Goal: Communication & Community: Answer question/provide support

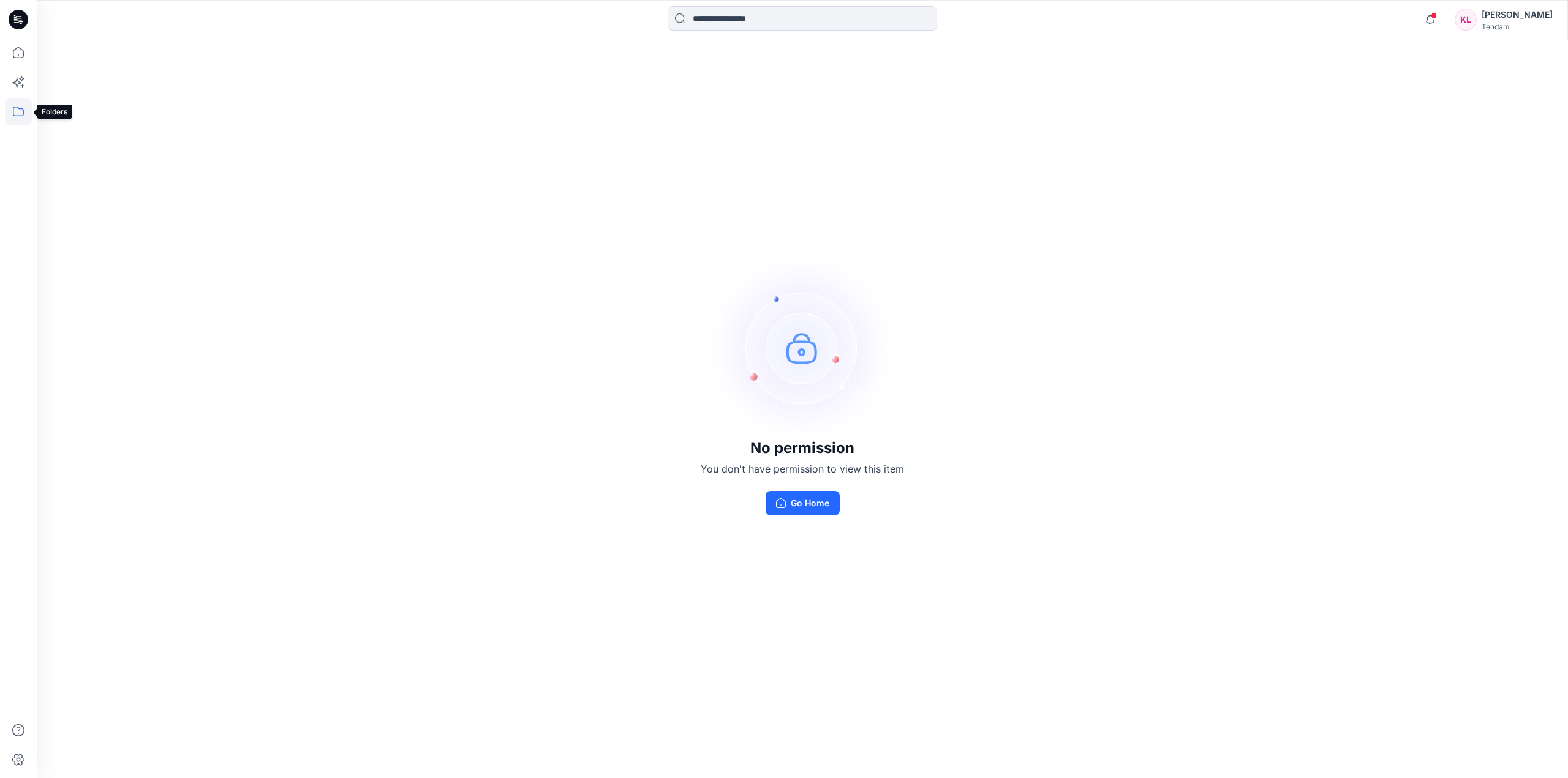
click at [21, 110] on icon at bounding box center [18, 111] width 27 height 27
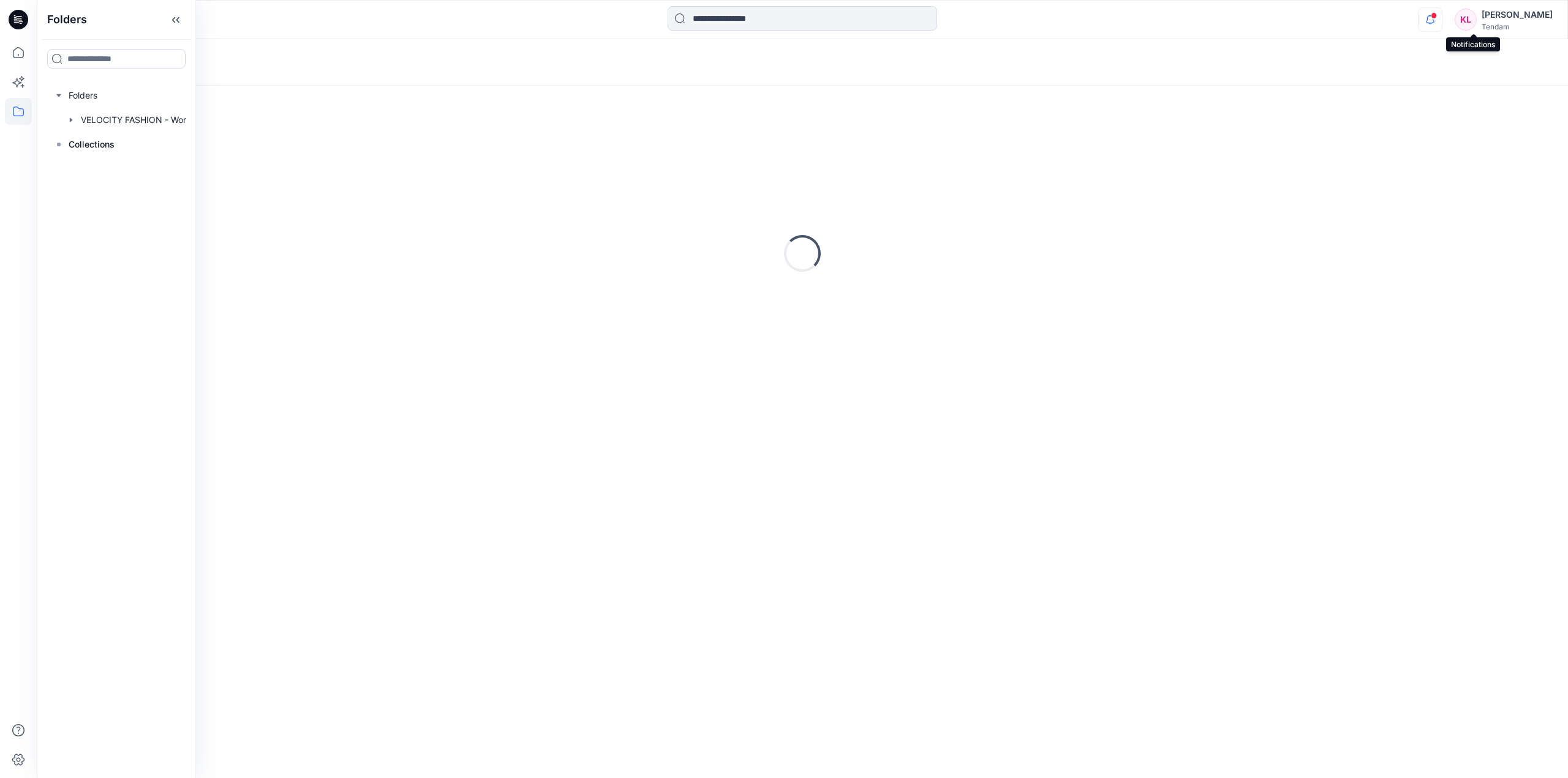
click at [1442, 19] on icon "button" at bounding box center [1430, 19] width 23 height 24
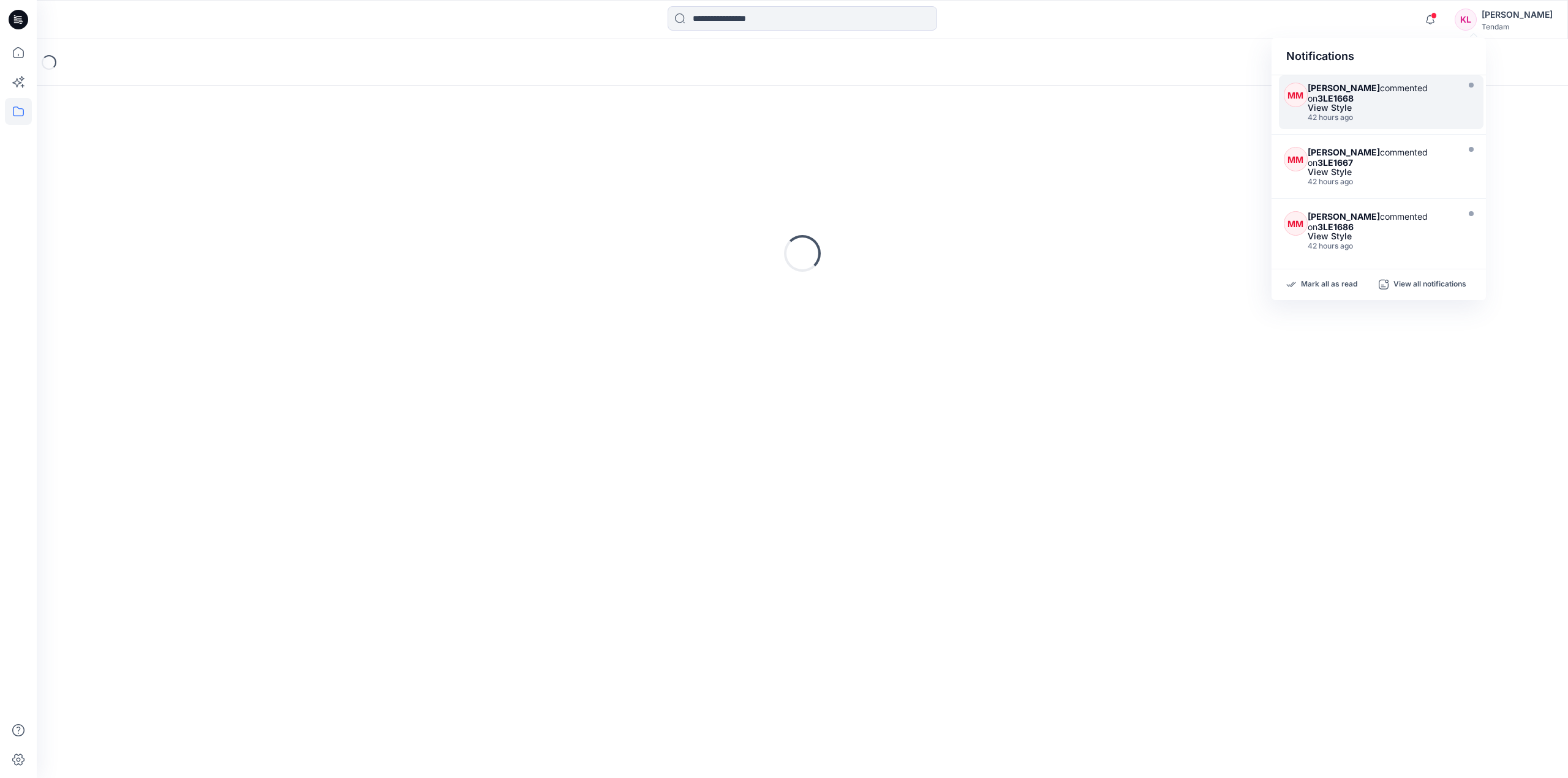
click at [1438, 104] on div "View Style" at bounding box center [1381, 107] width 147 height 9
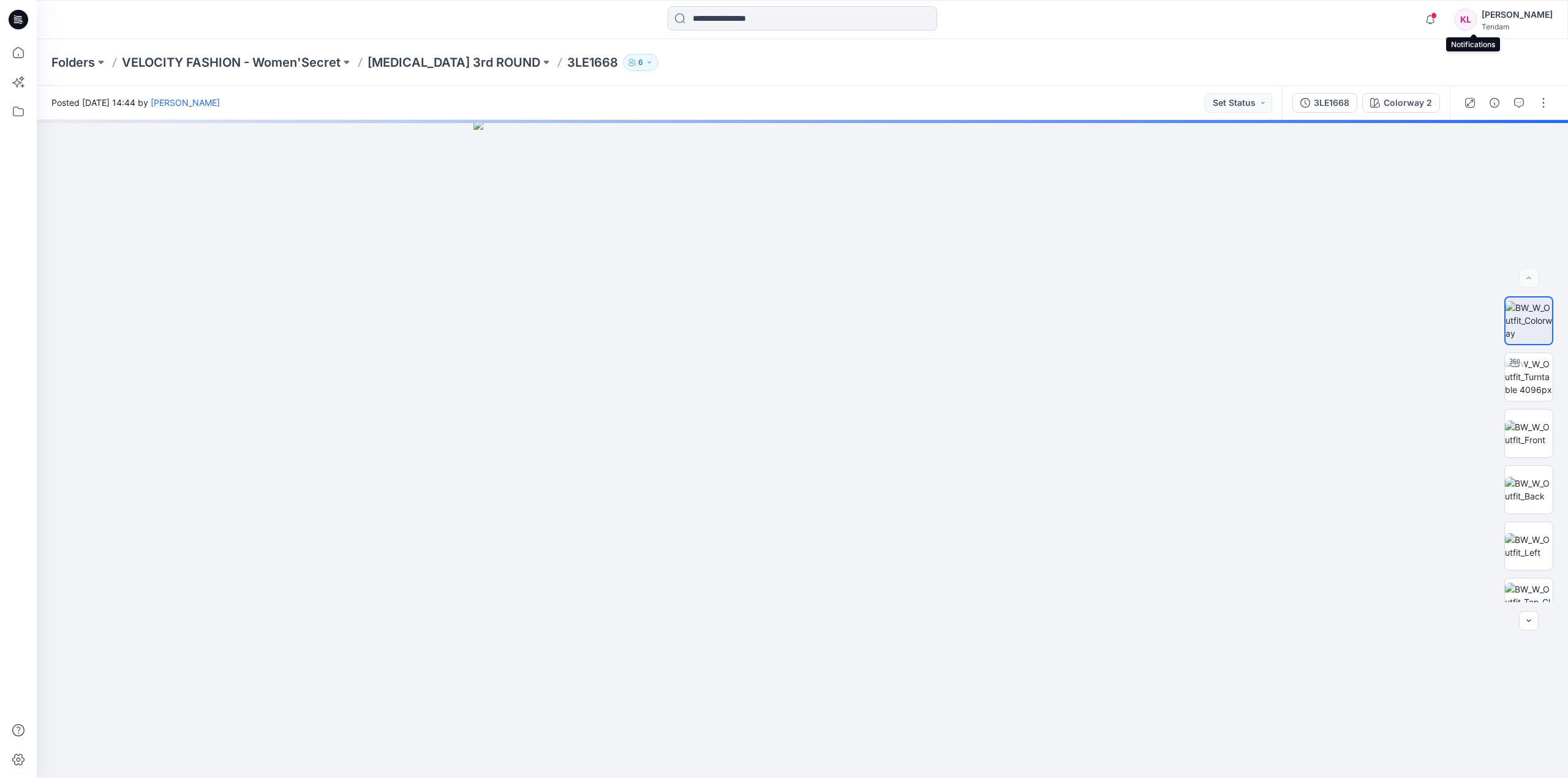
click at [1437, 17] on span at bounding box center [1434, 15] width 6 height 7
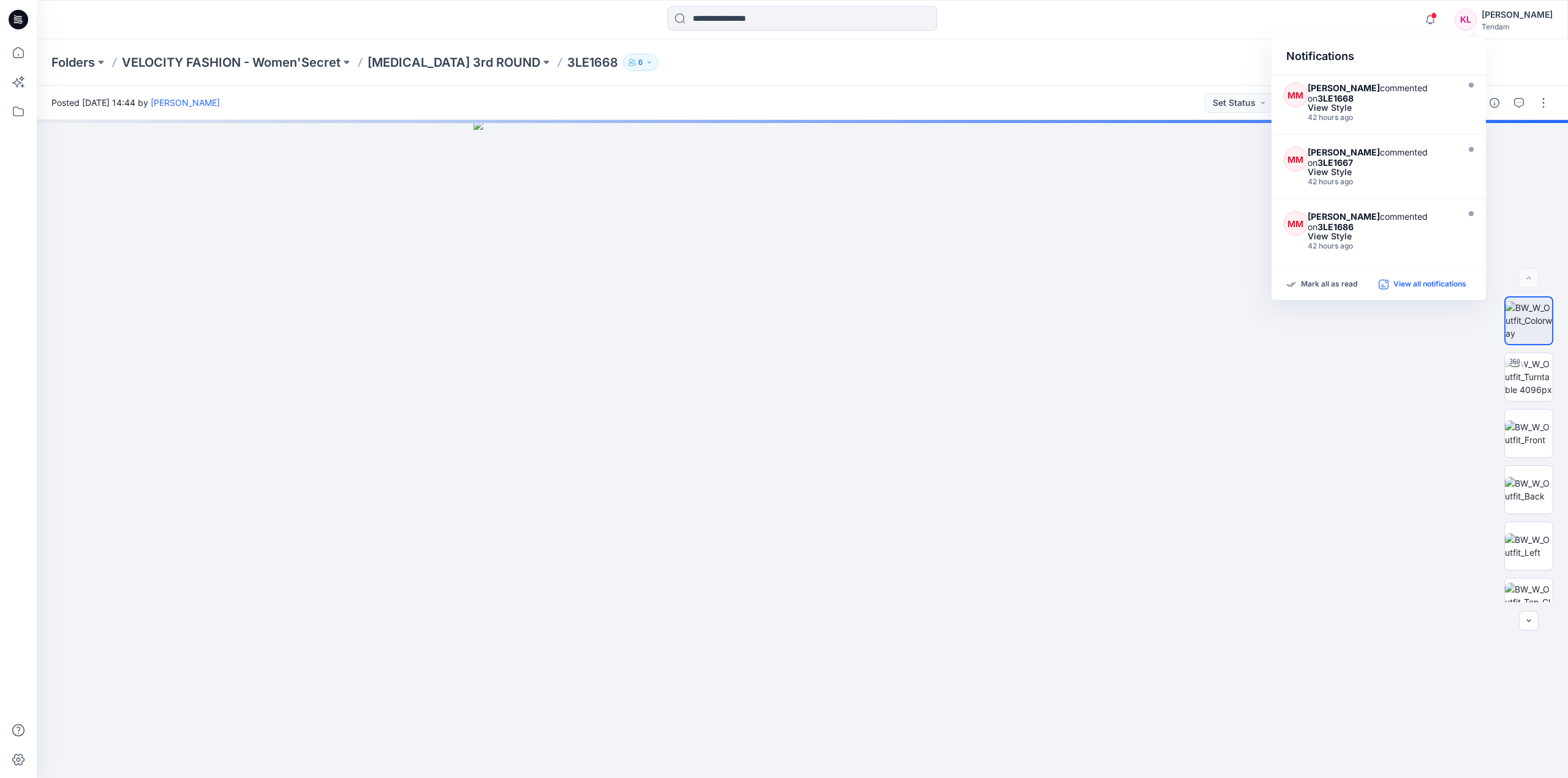
click at [1457, 283] on p "View all notifications" at bounding box center [1429, 284] width 73 height 11
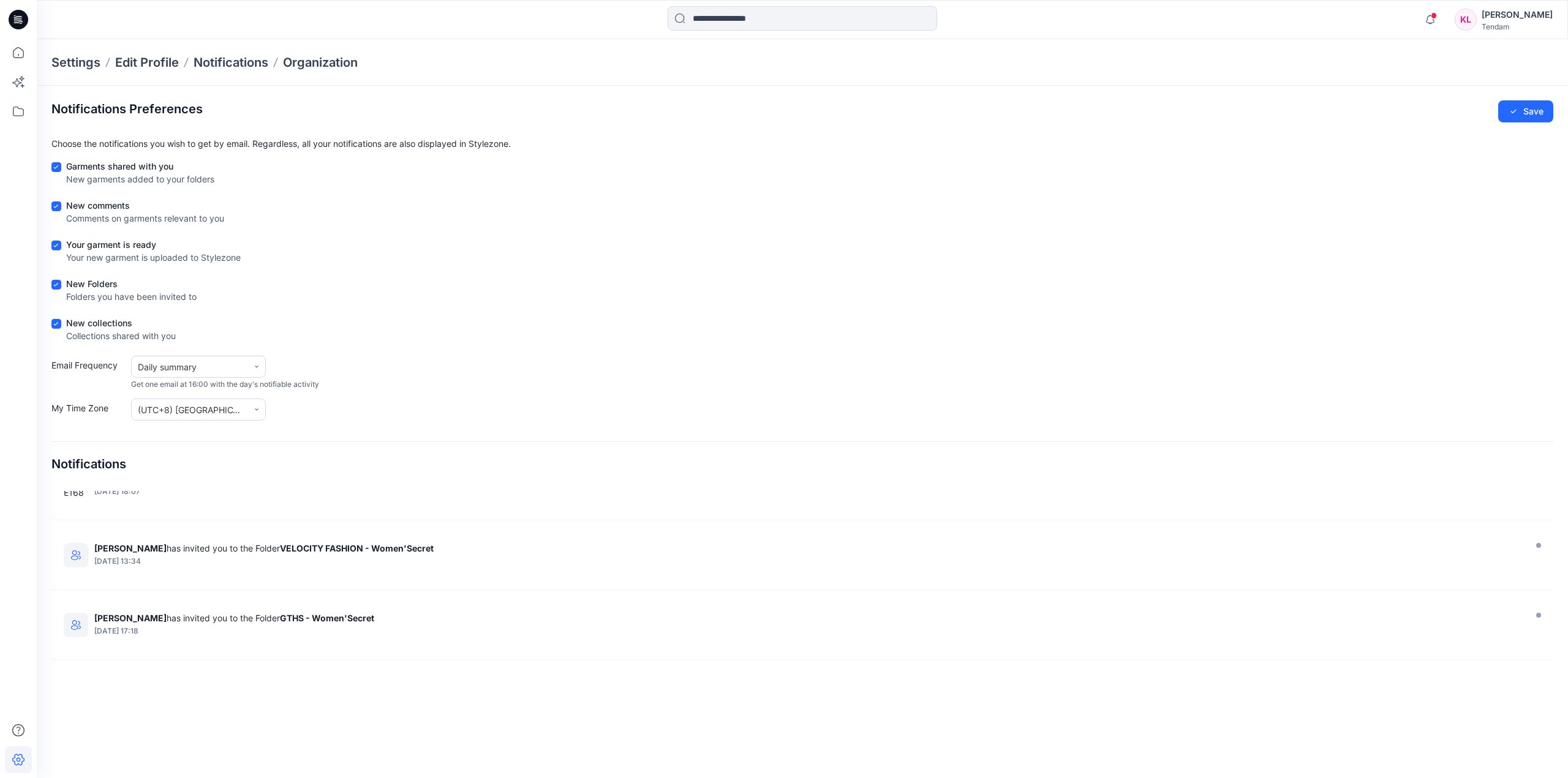
scroll to position [980, 0]
drag, startPoint x: 353, startPoint y: 627, endPoint x: 248, endPoint y: 678, distance: 116.7
click at [248, 678] on section "Notifications Preferences Save Choose the notifications you wish to get by emai…" at bounding box center [802, 424] width 1531 height 677
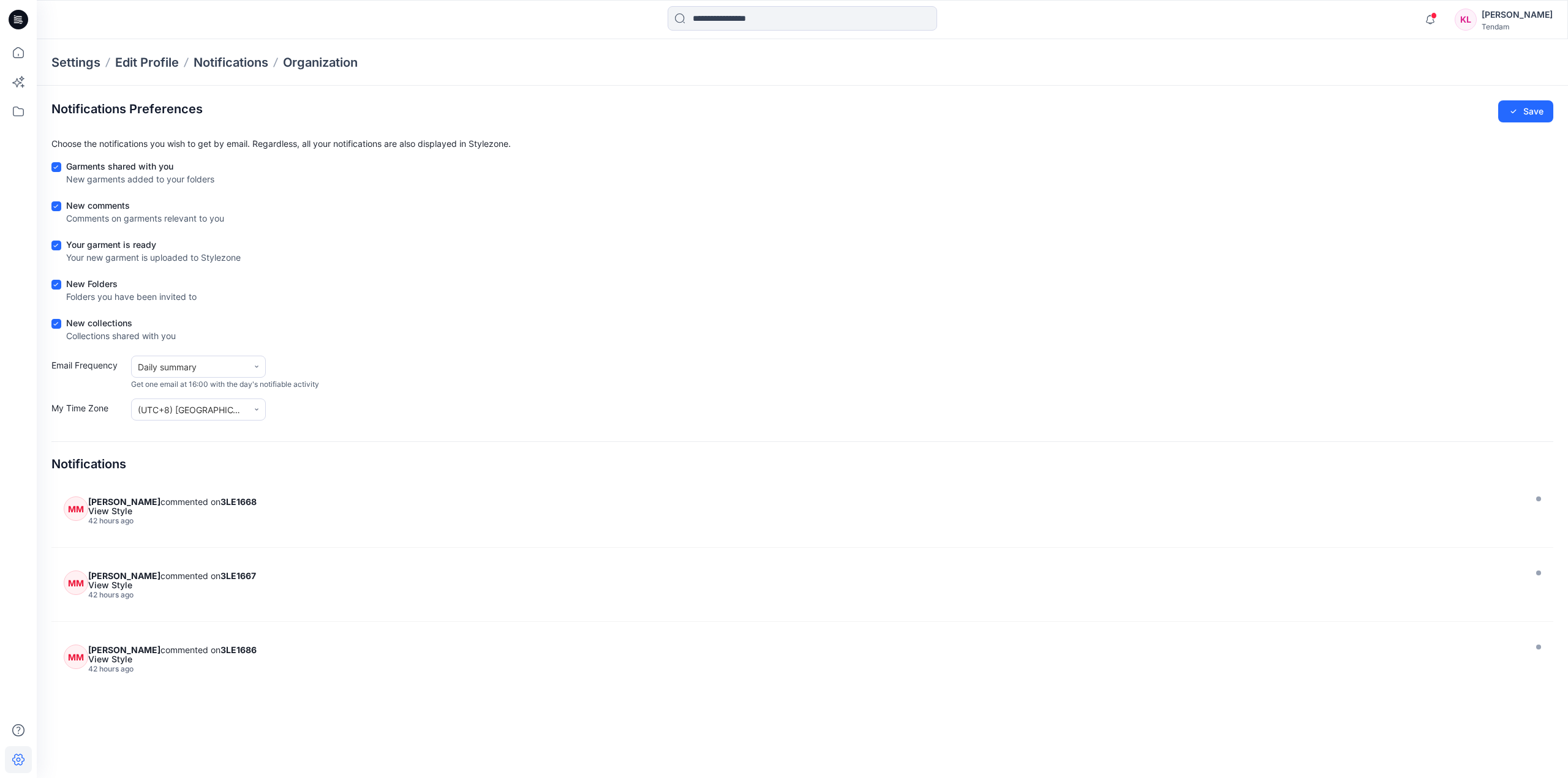
scroll to position [0, 0]
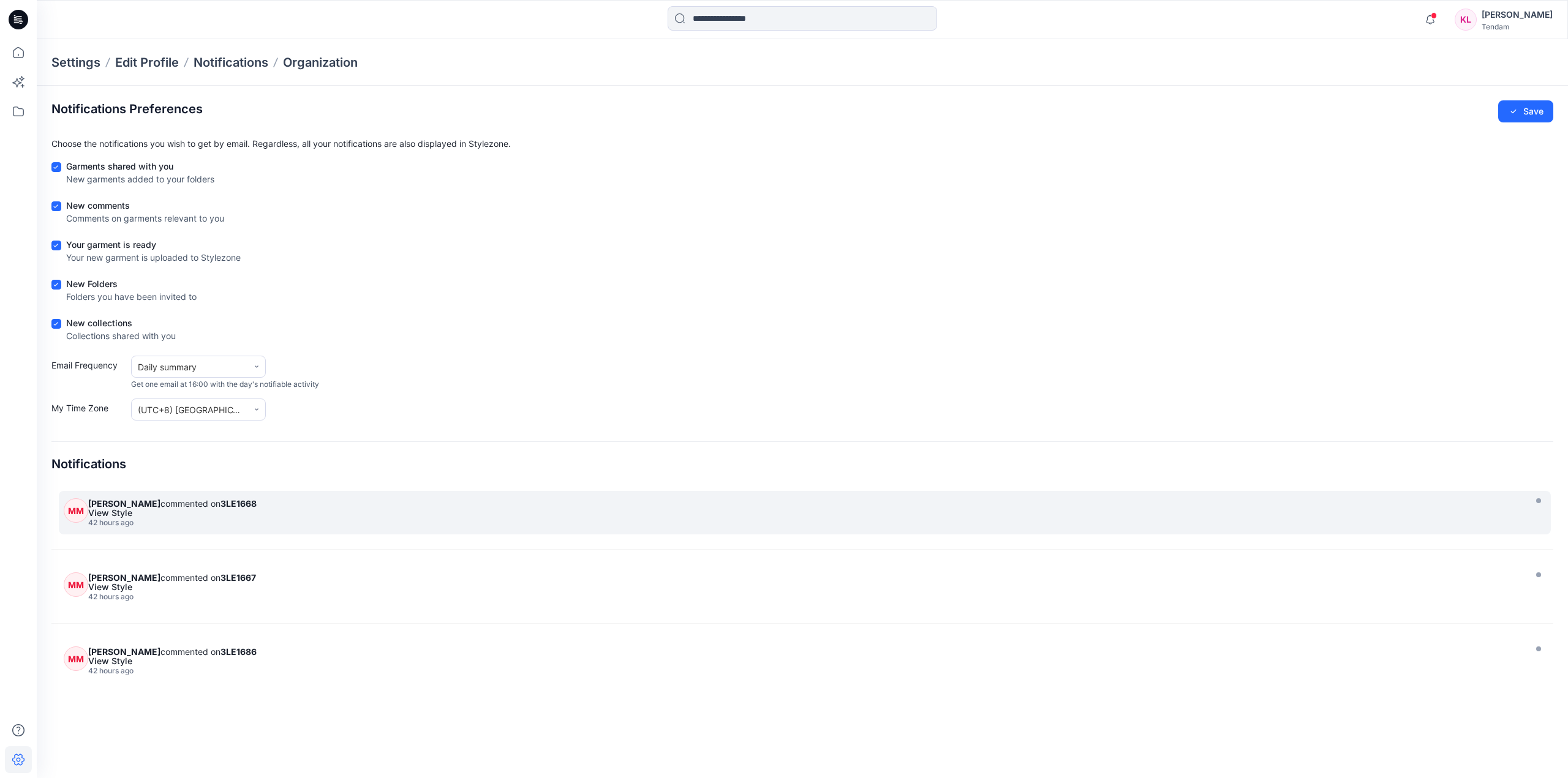
click at [287, 504] on div "[PERSON_NAME] commented on 3LE1668" at bounding box center [804, 504] width 1434 height 11
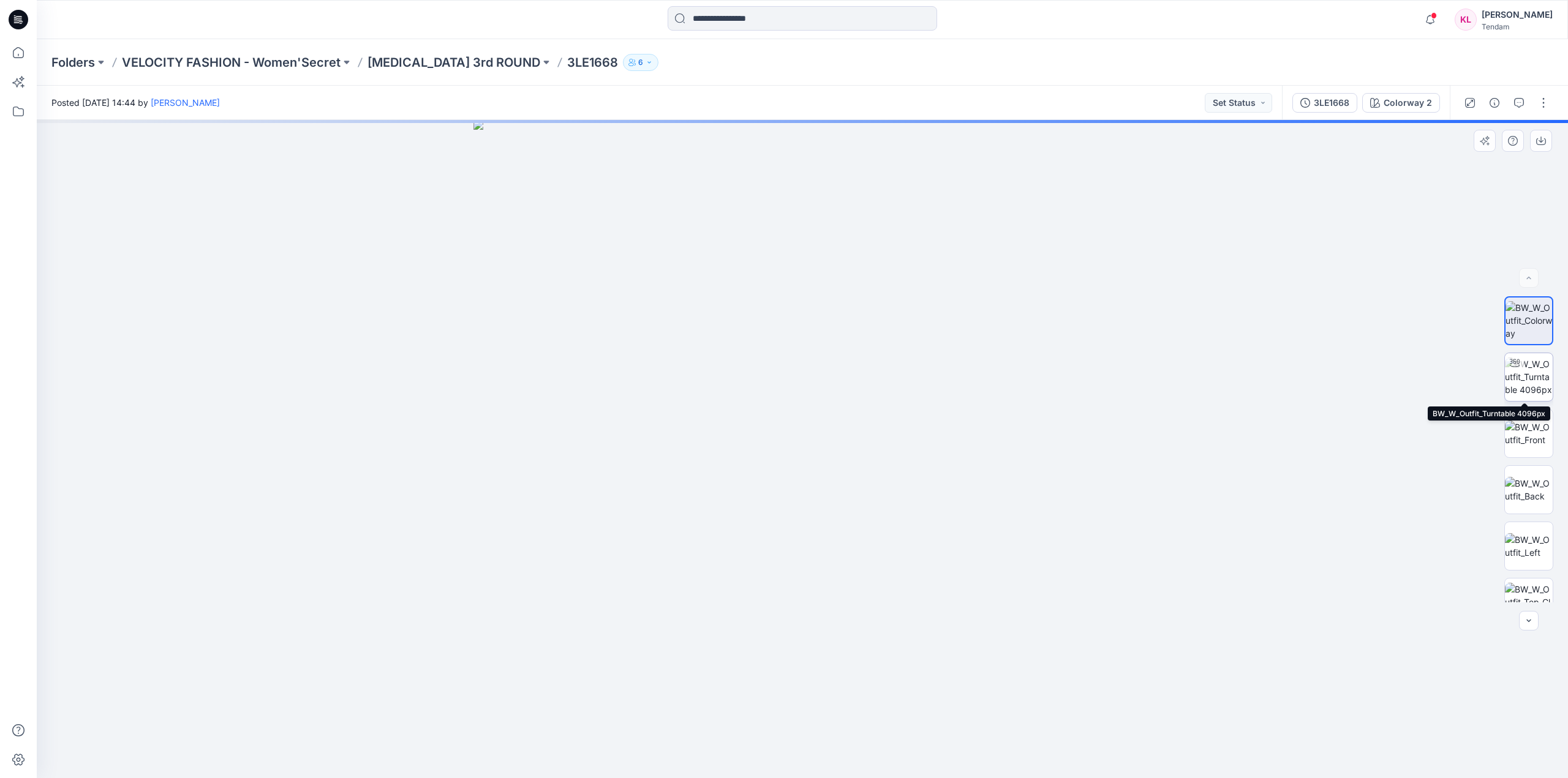
click at [1539, 367] on img at bounding box center [1528, 377] width 47 height 39
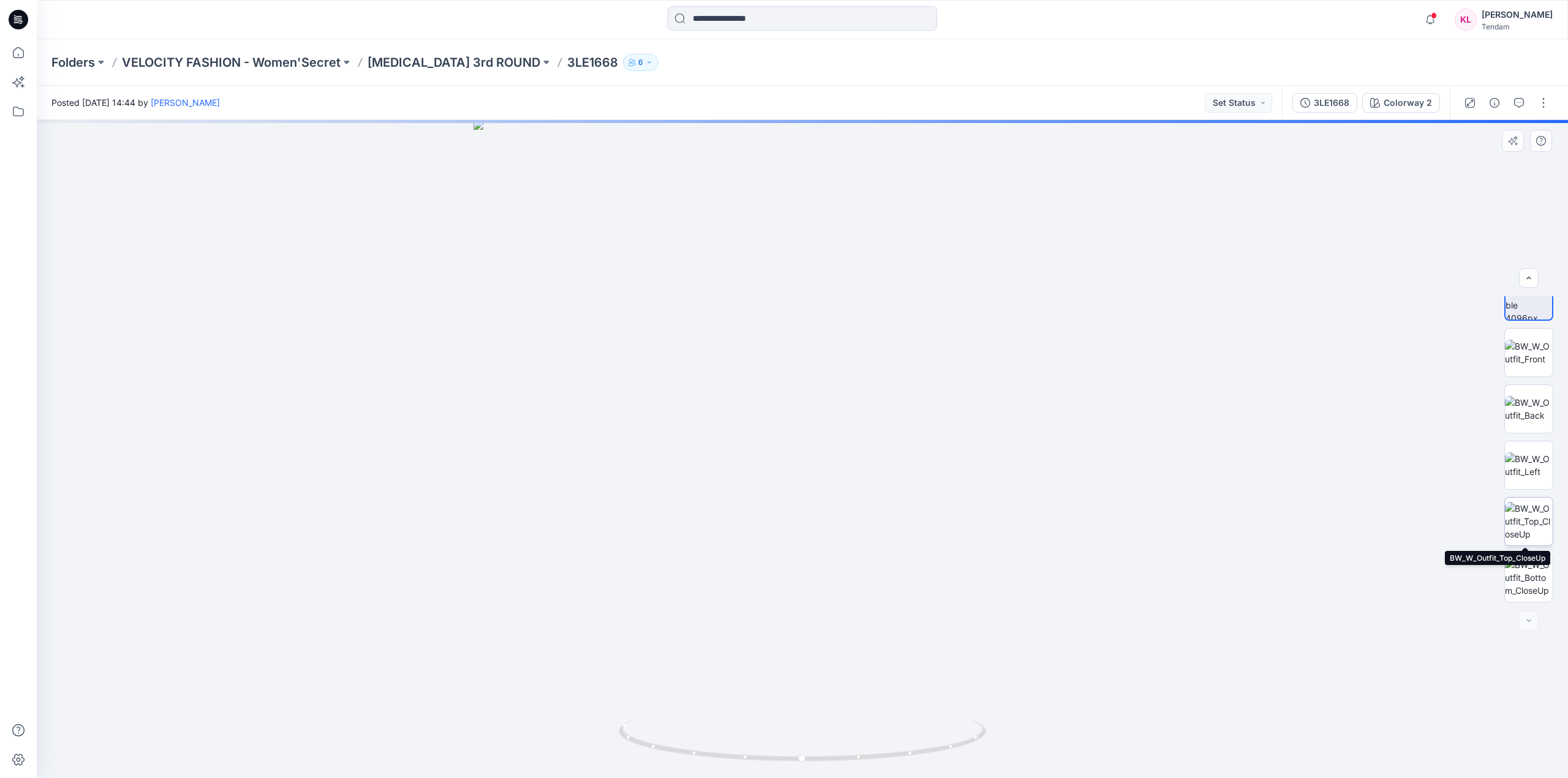
click at [1547, 505] on img at bounding box center [1528, 522] width 47 height 39
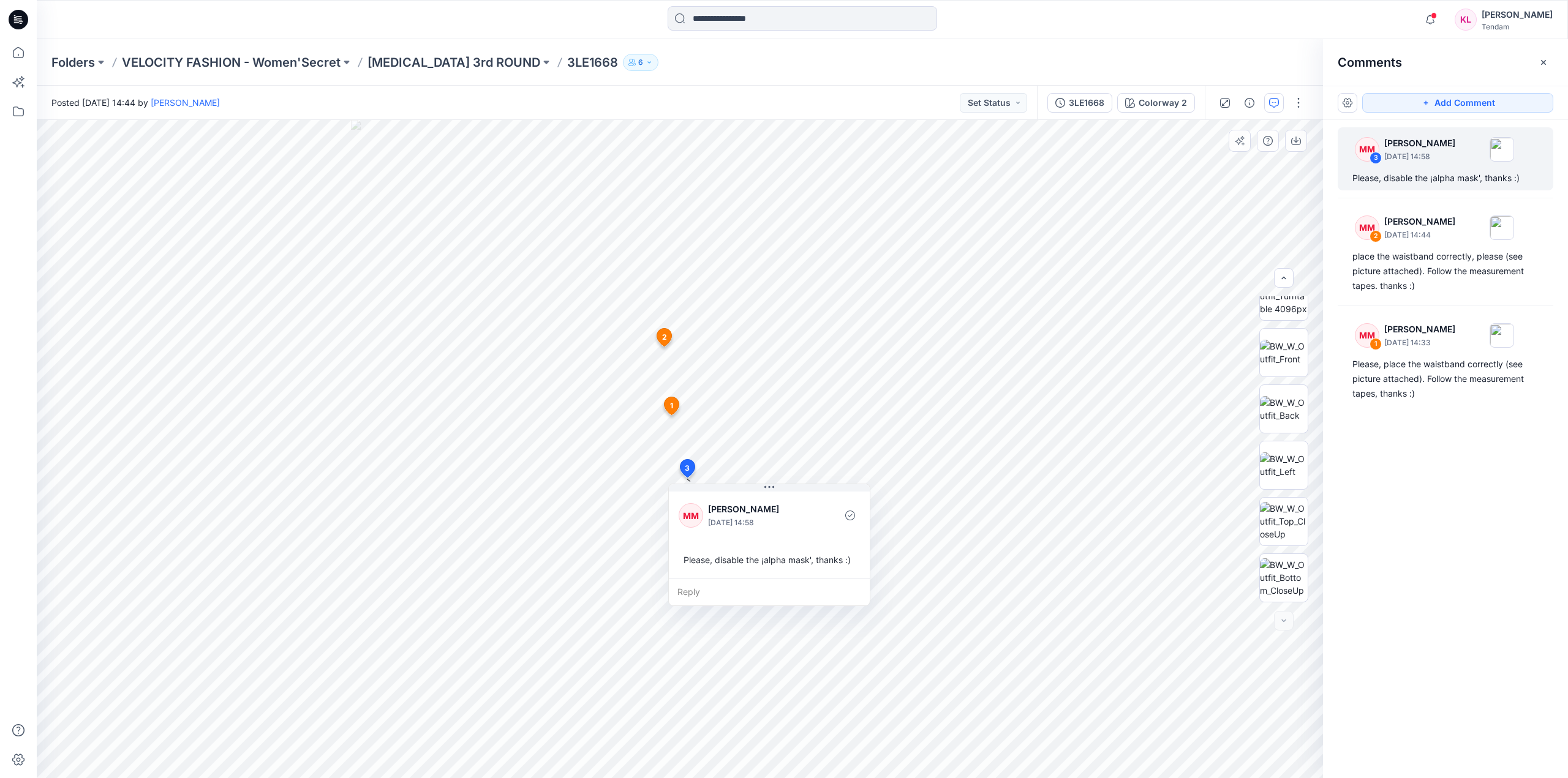
click at [672, 405] on span "1" at bounding box center [671, 405] width 3 height 11
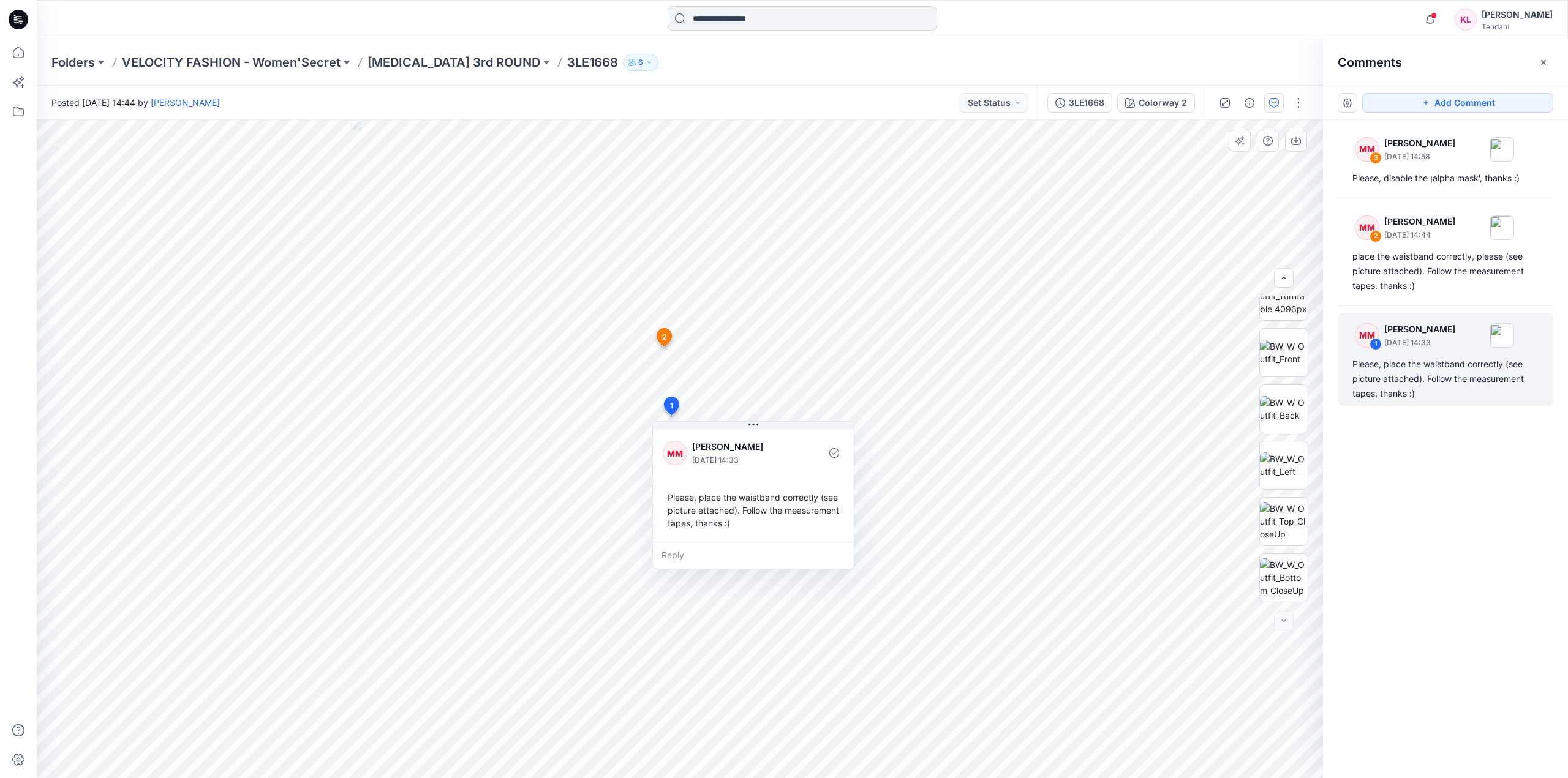
click at [764, 522] on div "Please, place the waistband correctly (see picture attached). Follow the measur…" at bounding box center [754, 510] width 182 height 48
drag, startPoint x: 787, startPoint y: 529, endPoint x: 710, endPoint y: 530, distance: 77.0
click at [710, 530] on div "Please, place the waistband correctly (see picture attached). Follow the measur…" at bounding box center [677, 511] width 182 height 48
click at [711, 523] on div "Please, place the waistband correctly (see picture attached). Follow the measur…" at bounding box center [677, 511] width 182 height 48
click at [710, 524] on div "Please, place the waistband correctly (see picture attached). Follow the measur…" at bounding box center [677, 511] width 182 height 48
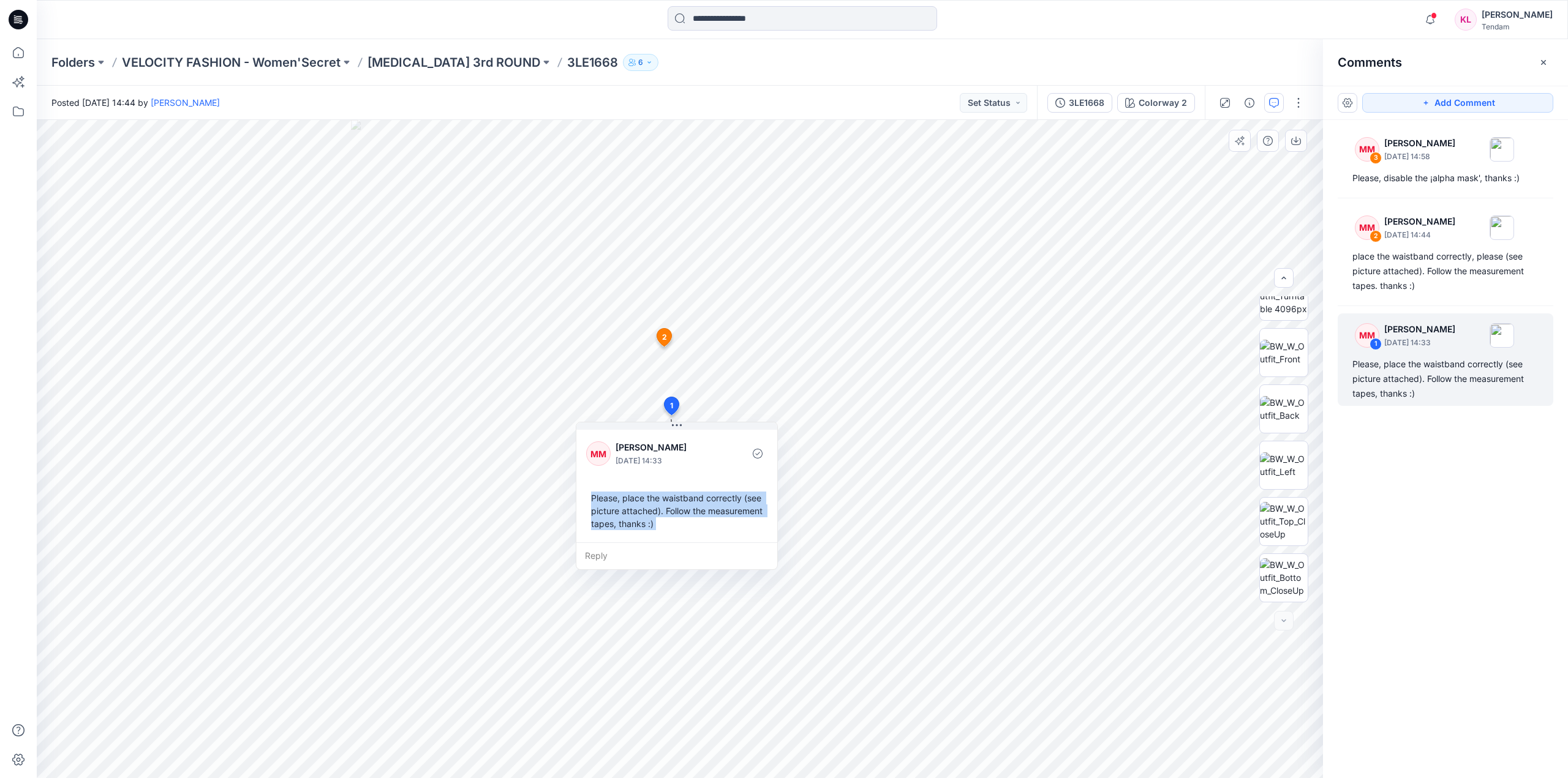
drag, startPoint x: 710, startPoint y: 524, endPoint x: 586, endPoint y: 489, distance: 128.8
click at [586, 489] on div "Please, place the waistband correctly (see picture attached). Follow the measur…" at bounding box center [677, 511] width 182 height 48
copy div "Please, place the waistband correctly (see picture attached). Follow the measur…"
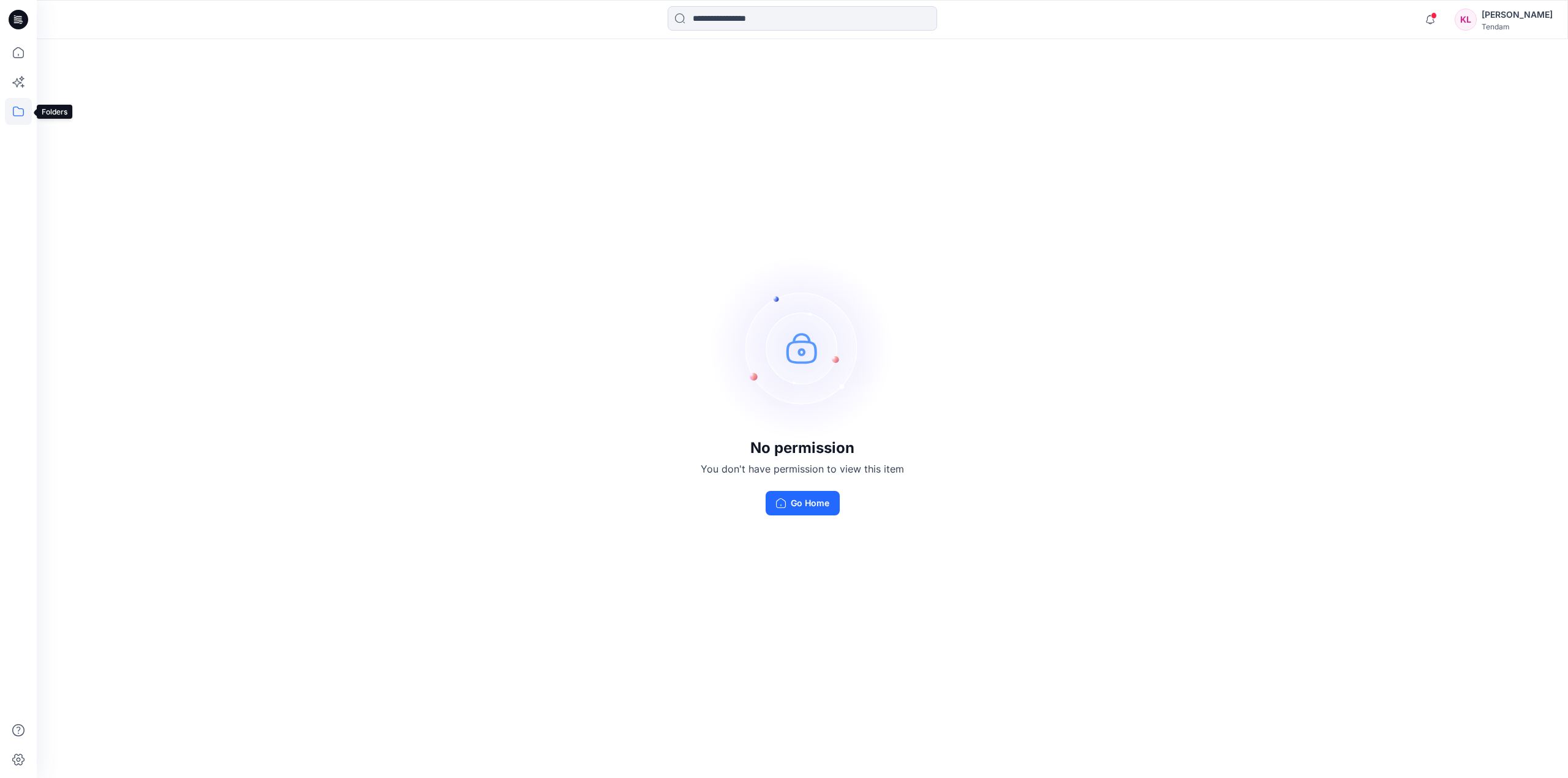
click at [15, 118] on icon at bounding box center [18, 111] width 27 height 27
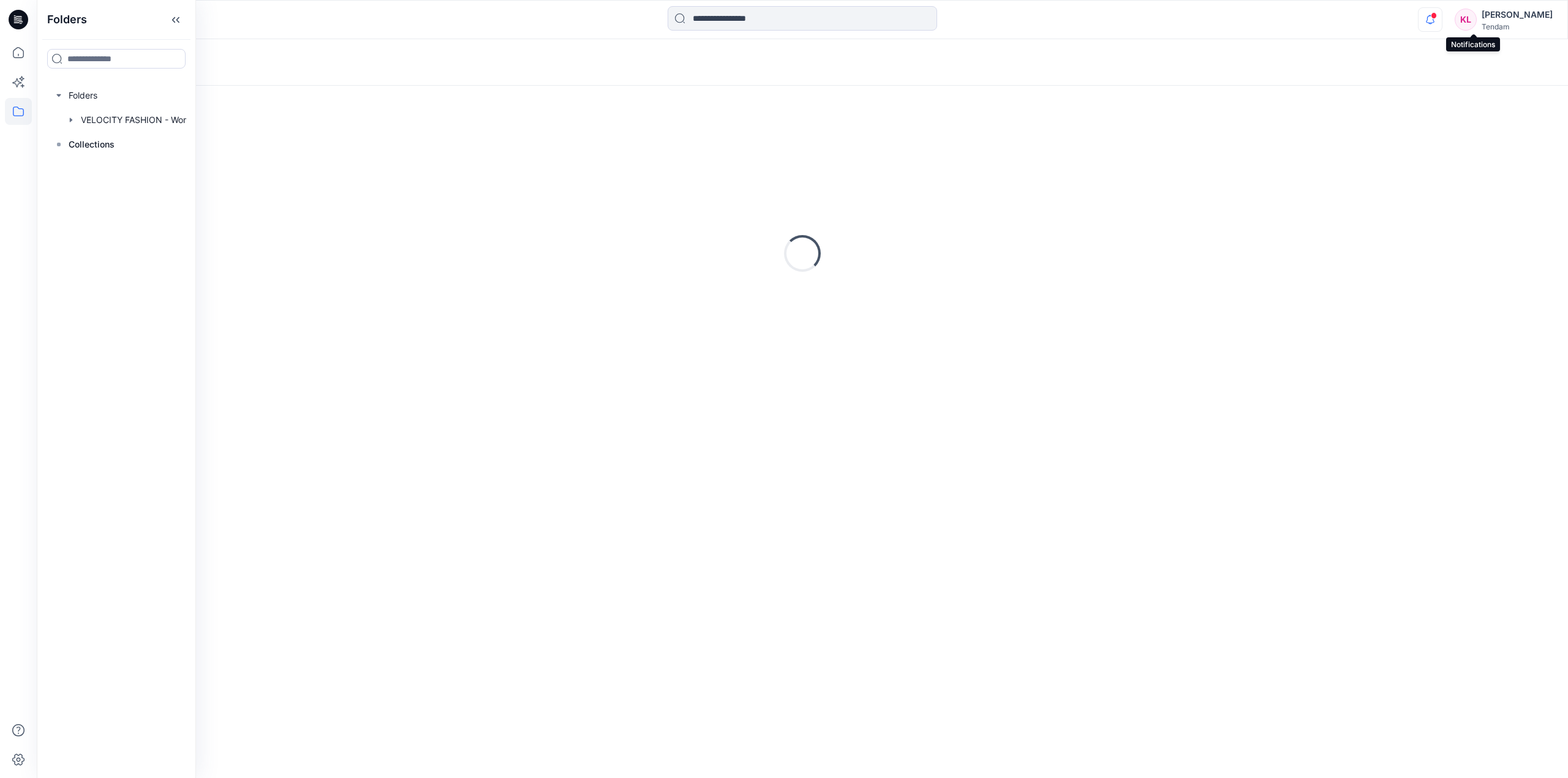
click at [1442, 19] on icon "button" at bounding box center [1430, 19] width 23 height 24
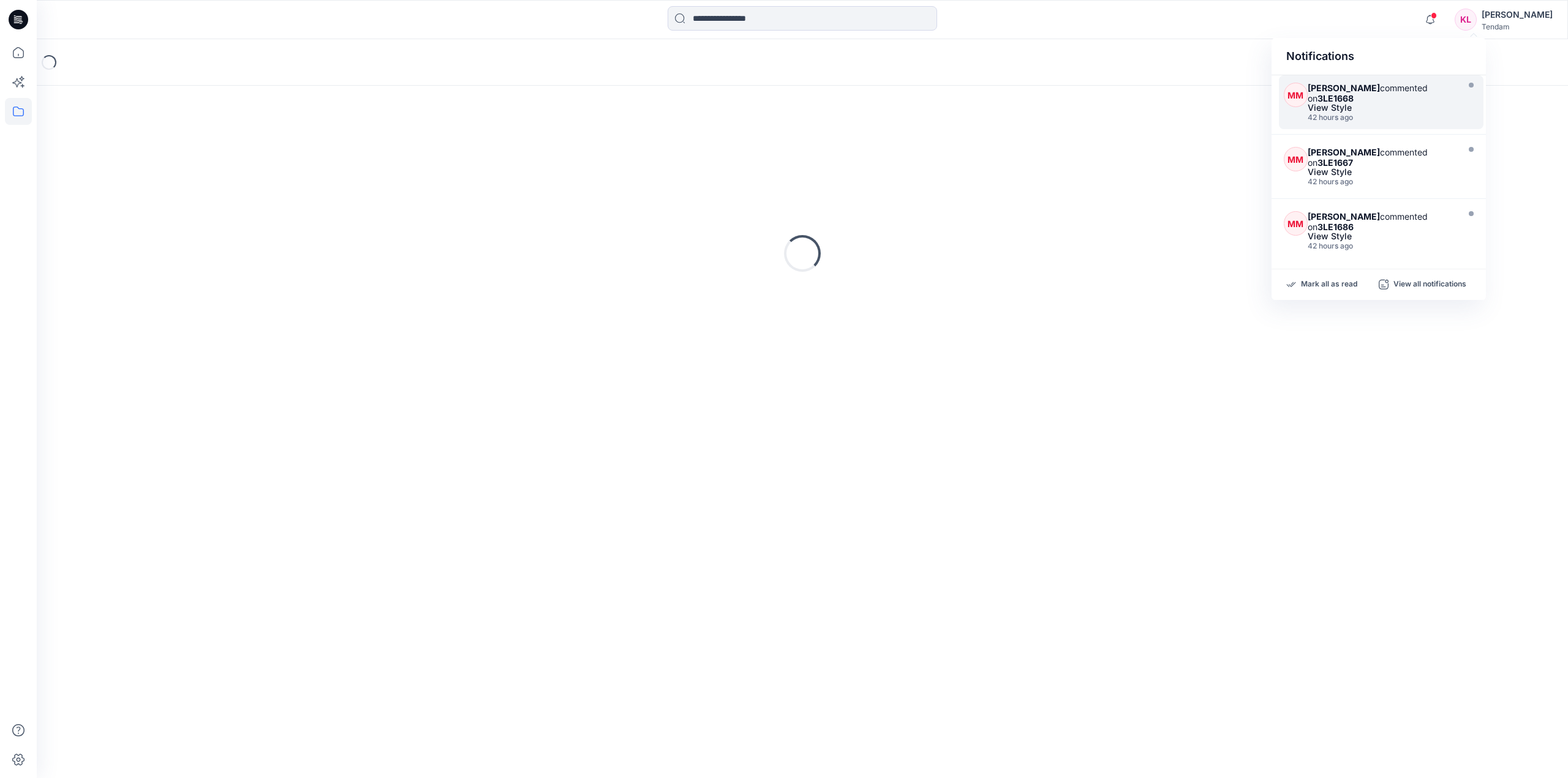
click at [1415, 120] on div "42 hours ago" at bounding box center [1381, 117] width 147 height 9
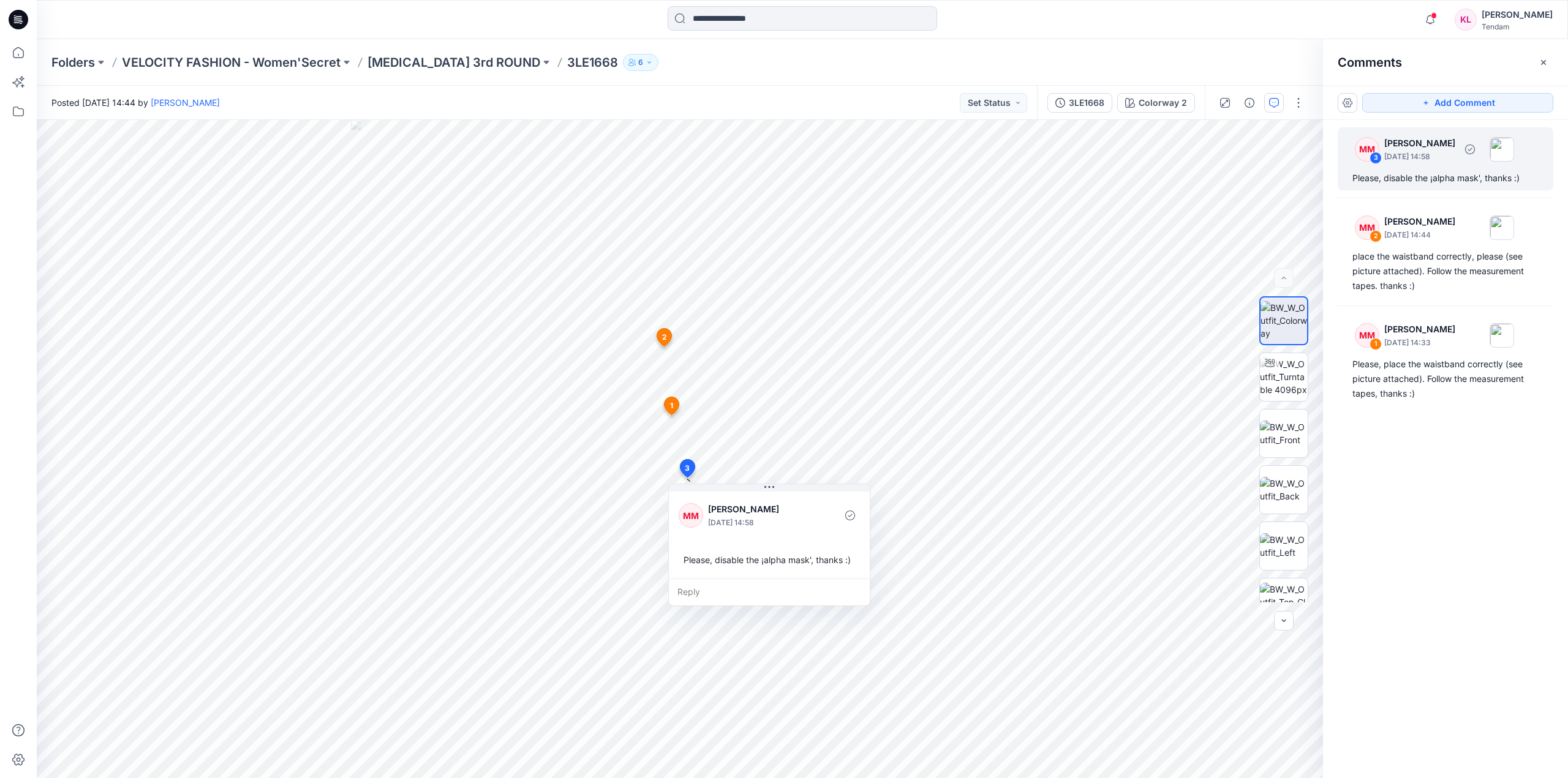
click at [1442, 155] on p "[DATE] 14:58" at bounding box center [1419, 157] width 71 height 13
click at [1292, 387] on img at bounding box center [1283, 377] width 47 height 39
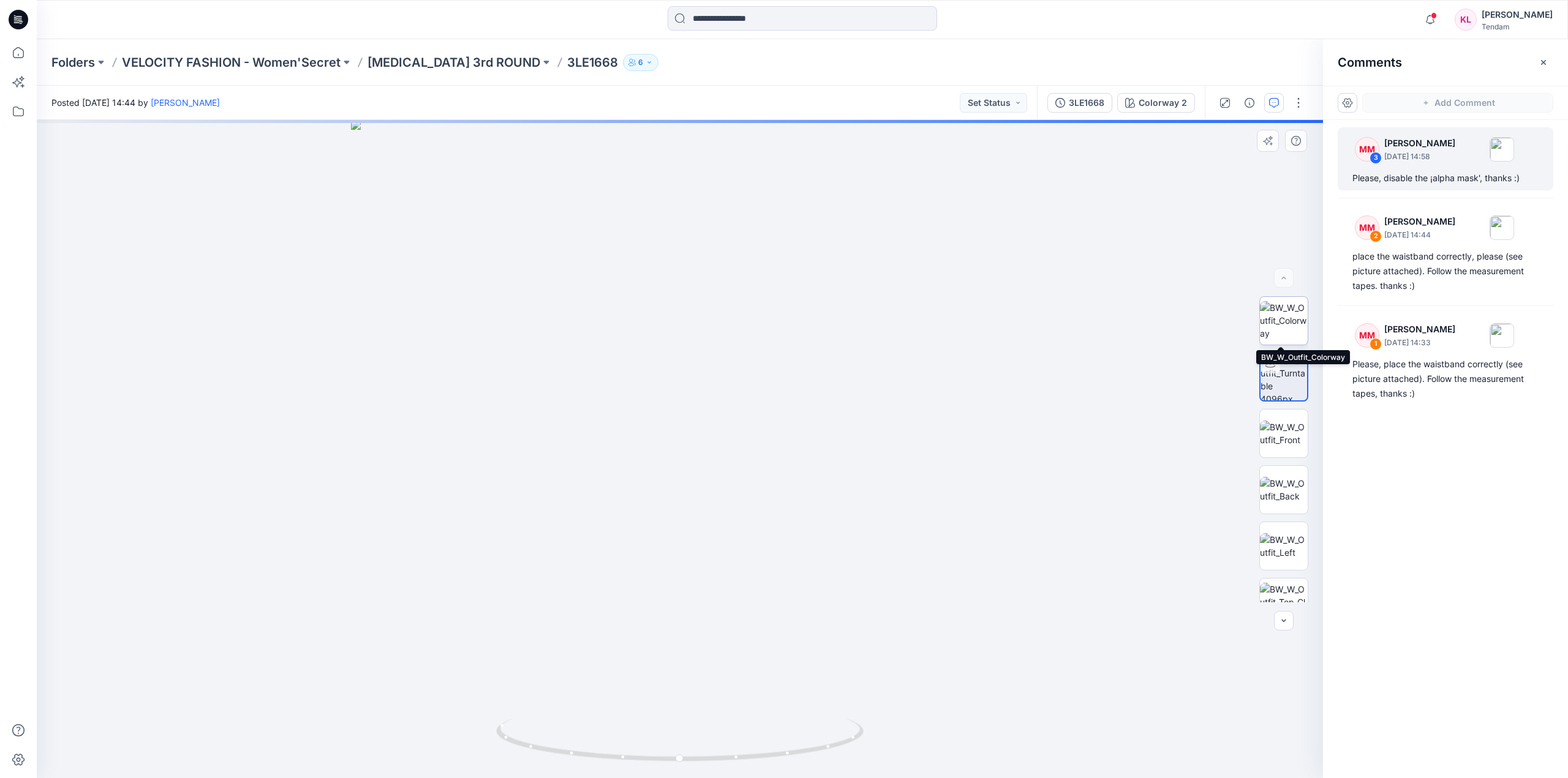
click at [1293, 304] on img at bounding box center [1283, 321] width 47 height 39
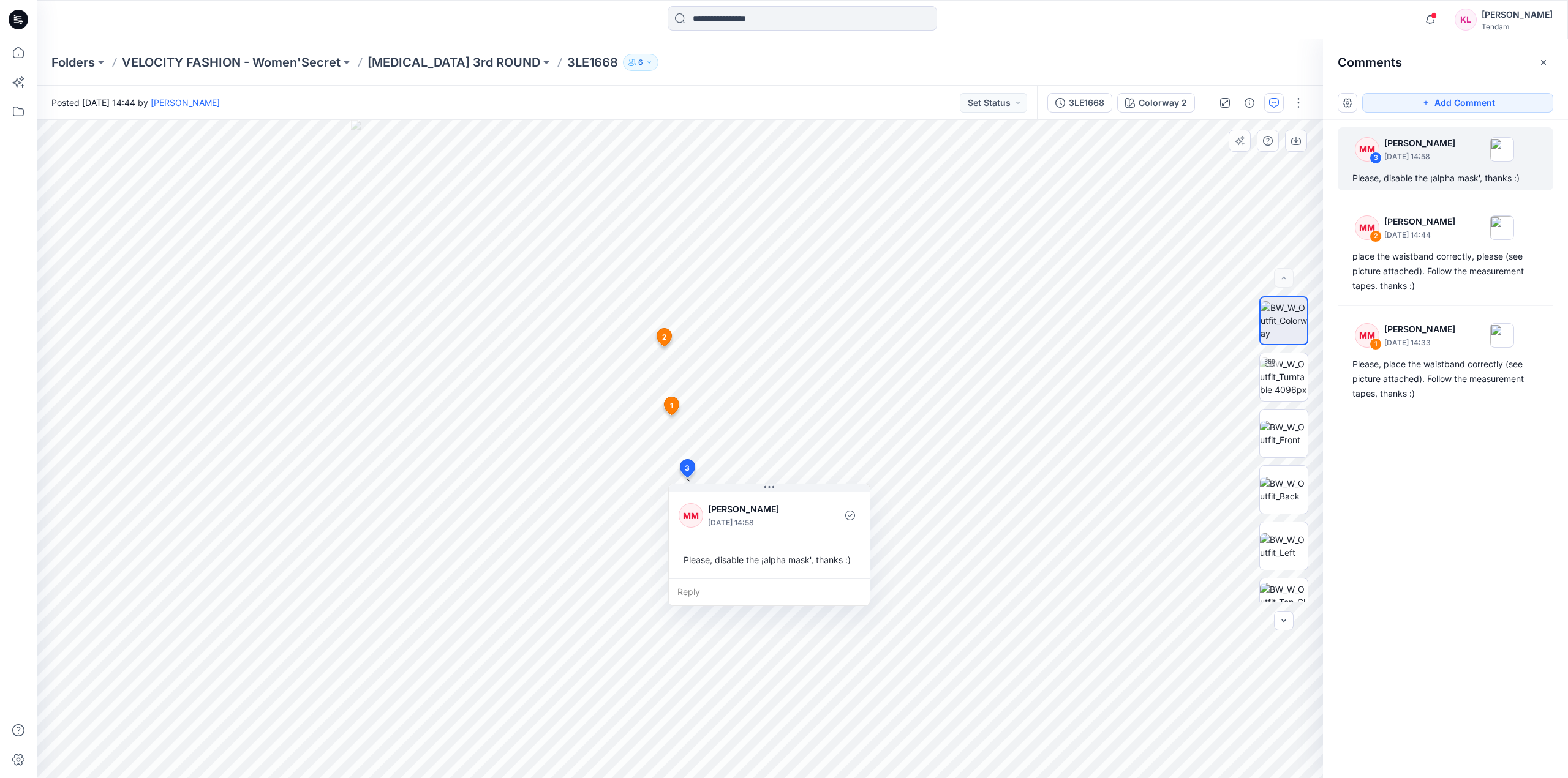
click at [856, 562] on div "Please, disable the ¡alpha mask', thanks :)" at bounding box center [769, 560] width 182 height 22
click at [684, 561] on div "Please, disable the ¡alpha mask', thanks :)" at bounding box center [775, 558] width 182 height 22
click at [688, 559] on div "Please, disable the ¡alpha mask', thanks :)" at bounding box center [772, 558] width 182 height 22
drag, startPoint x: 688, startPoint y: 559, endPoint x: 866, endPoint y: 561, distance: 178.0
click at [866, 561] on div "MM Marta Miquel September 01, 2025 14:58 Please, disable the ¡alpha mask', than…" at bounding box center [771, 533] width 201 height 90
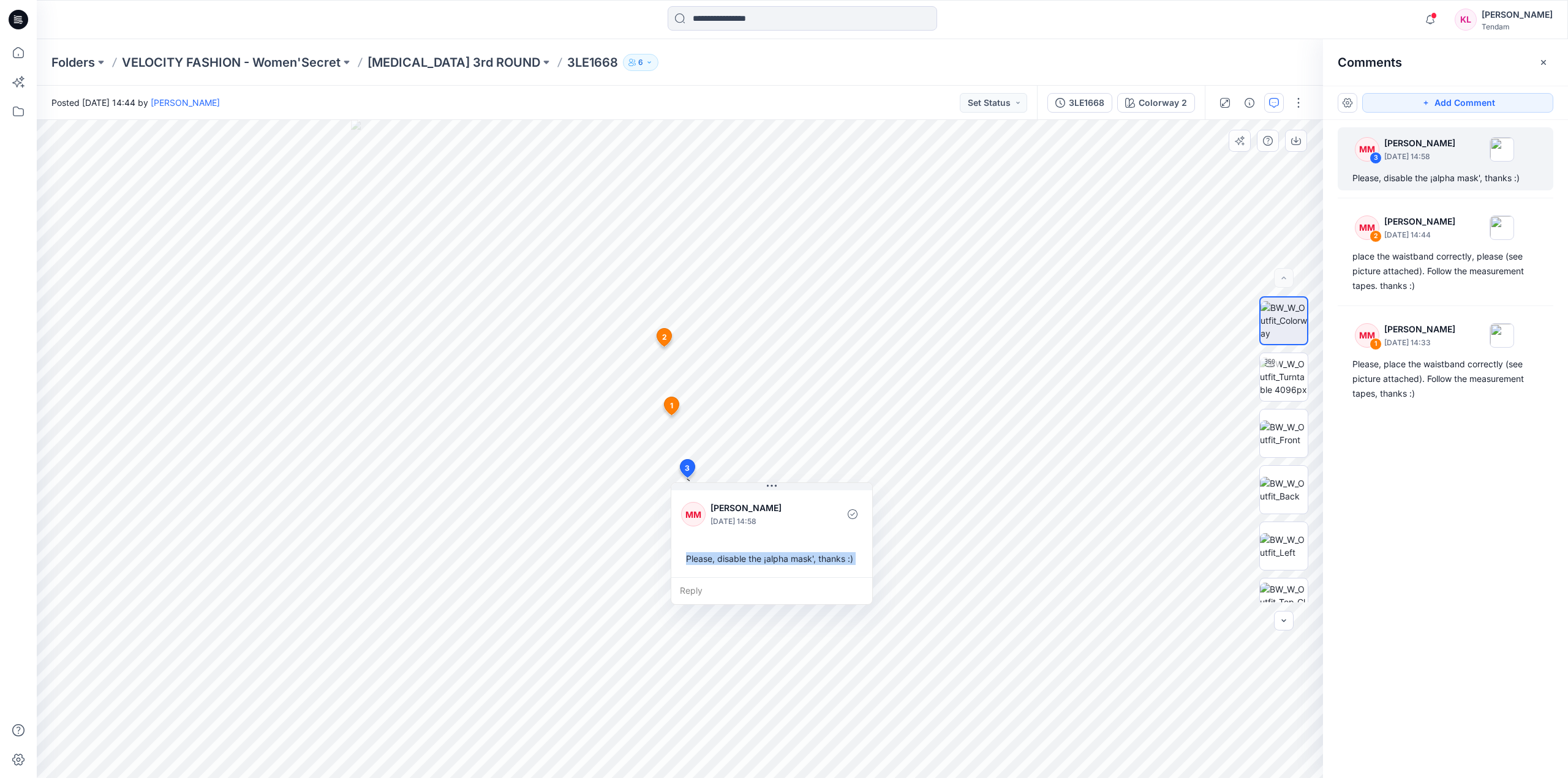
copy div "Please, disable the ¡alpha mask', thanks :) Reply Layer 1"
click at [802, 560] on div "Please, disable the ¡alpha mask', thanks :)" at bounding box center [772, 558] width 182 height 22
click at [689, 467] on span "3" at bounding box center [686, 468] width 5 height 11
click at [839, 534] on div "MM Marta Miquel September 01, 2025 14:58 Please, disable the ¡alpha mask', than…" at bounding box center [771, 533] width 201 height 90
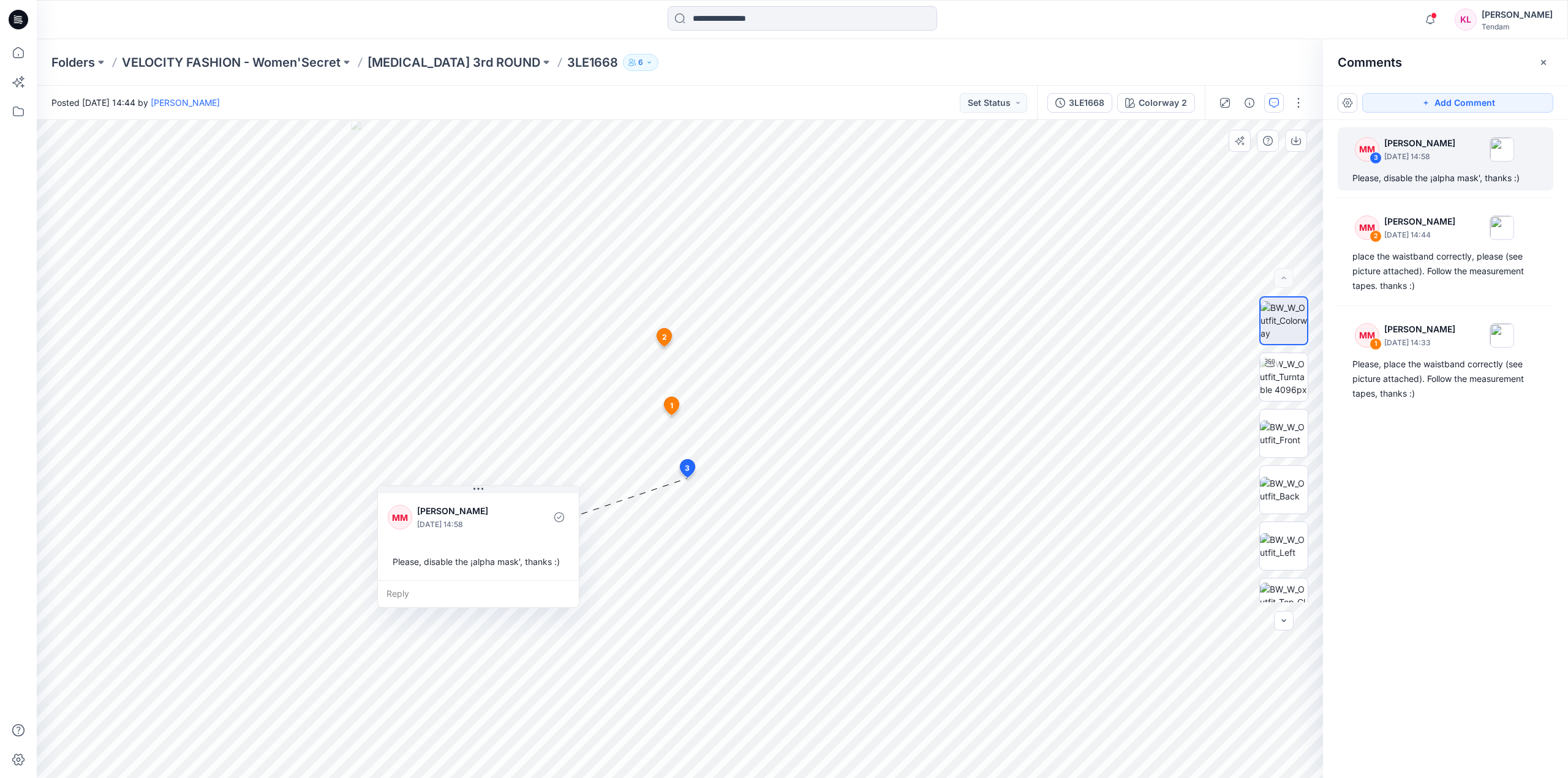
drag, startPoint x: 853, startPoint y: 528, endPoint x: 550, endPoint y: 534, distance: 303.1
click at [552, 533] on div "MM Marta Miquel September 01, 2025 14:58" at bounding box center [479, 517] width 182 height 34
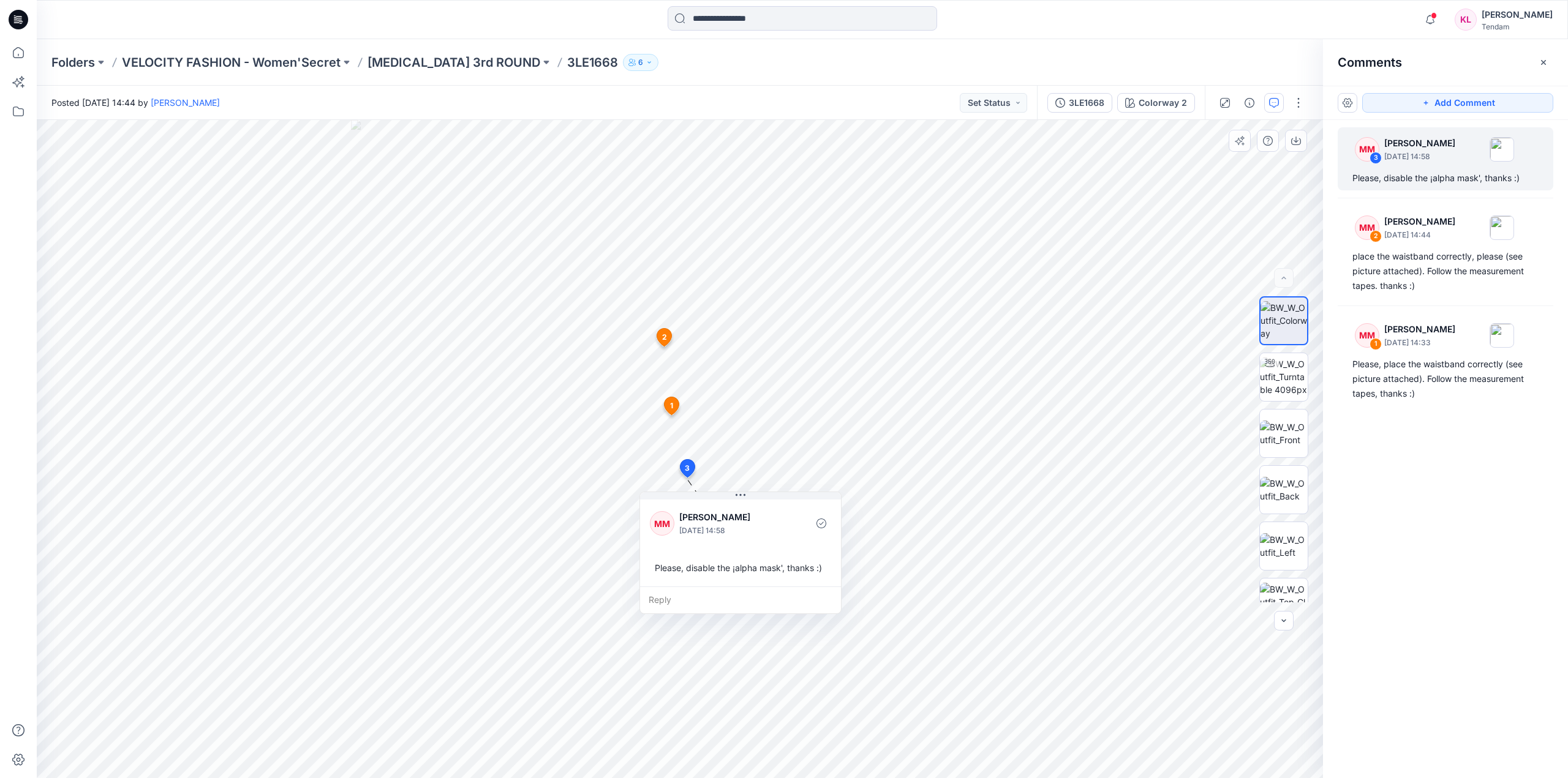
drag, startPoint x: 540, startPoint y: 533, endPoint x: 814, endPoint y: 534, distance: 274.0
click at [814, 534] on div "MM Marta Miquel September 01, 2025 14:58" at bounding box center [740, 524] width 182 height 34
click at [682, 464] on icon at bounding box center [686, 468] width 15 height 17
click at [689, 467] on span "3" at bounding box center [686, 468] width 5 height 11
click at [658, 596] on div "Reply" at bounding box center [744, 597] width 201 height 27
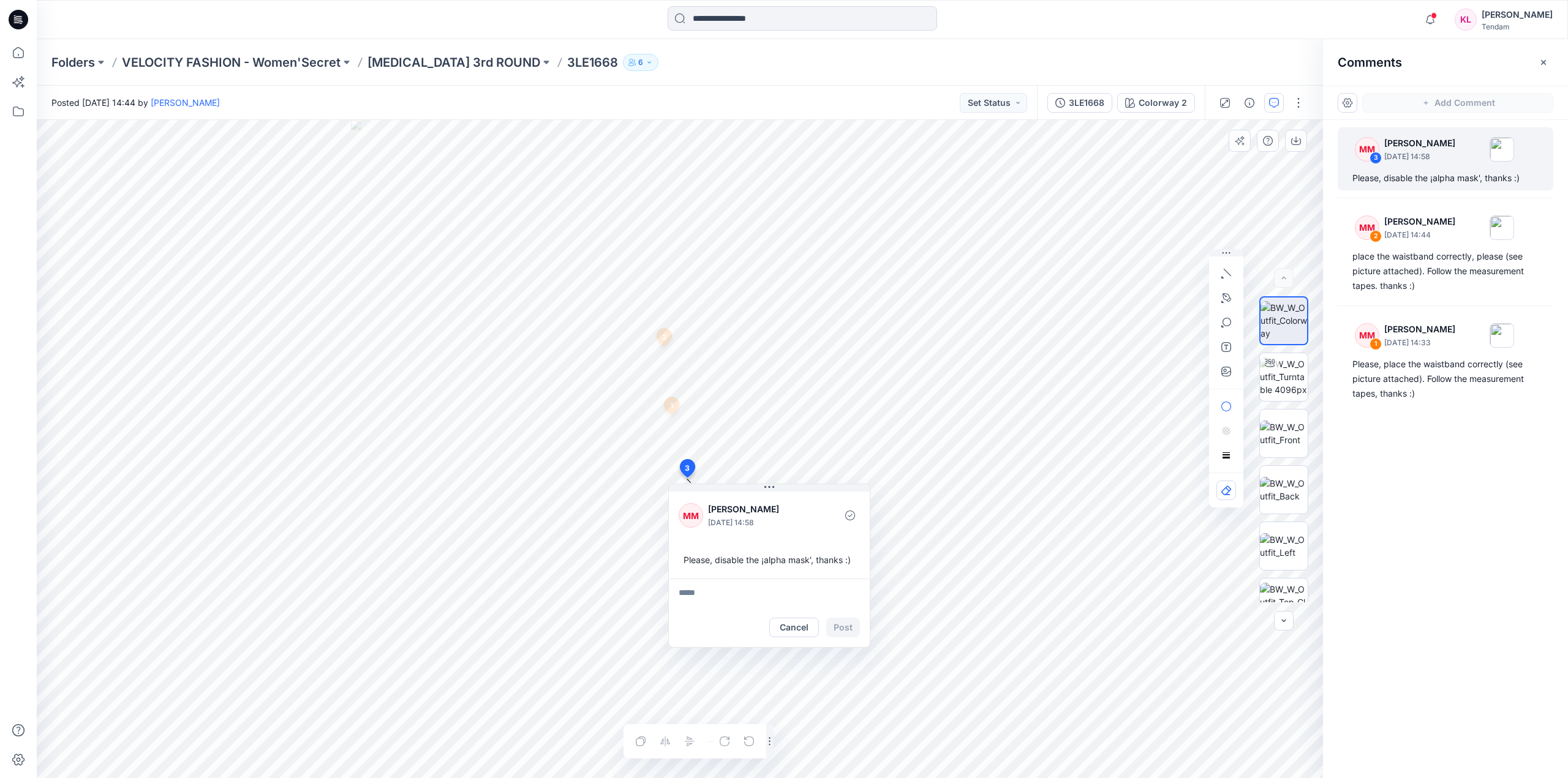
click at [847, 629] on div "Cancel Post" at bounding box center [815, 627] width 91 height 19
click at [684, 467] on icon at bounding box center [686, 468] width 15 height 17
click at [686, 466] on span "3" at bounding box center [686, 468] width 5 height 11
click at [686, 471] on span "3" at bounding box center [686, 468] width 5 height 11
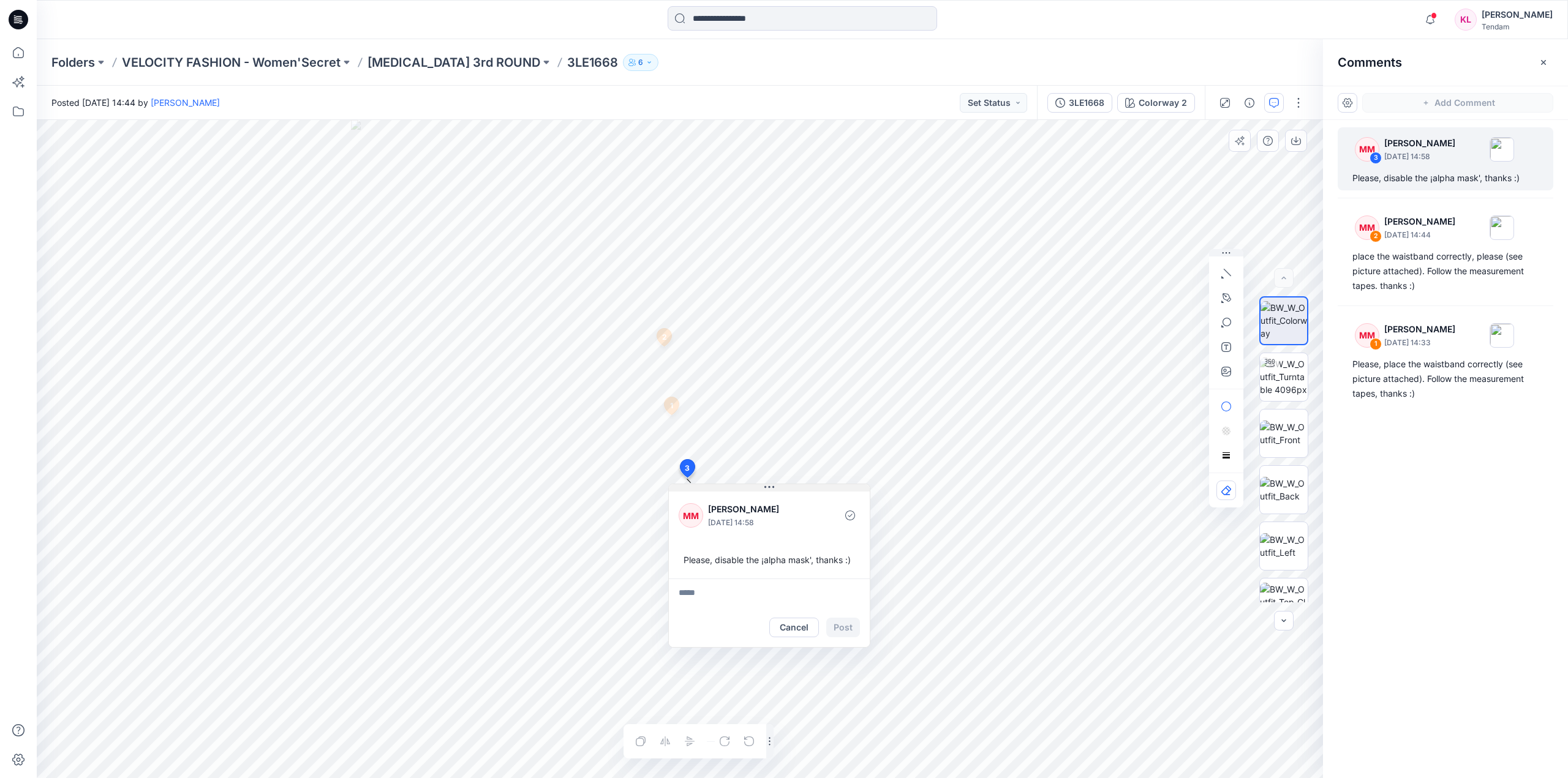
click at [771, 485] on icon at bounding box center [769, 487] width 10 height 10
drag, startPoint x: 795, startPoint y: 501, endPoint x: 815, endPoint y: 504, distance: 20.2
click at [734, 504] on div "MM Marta Miquel September 01, 2025 14:58" at bounding box center [748, 519] width 182 height 34
click at [768, 604] on textarea at bounding box center [748, 595] width 201 height 29
type textarea "*"
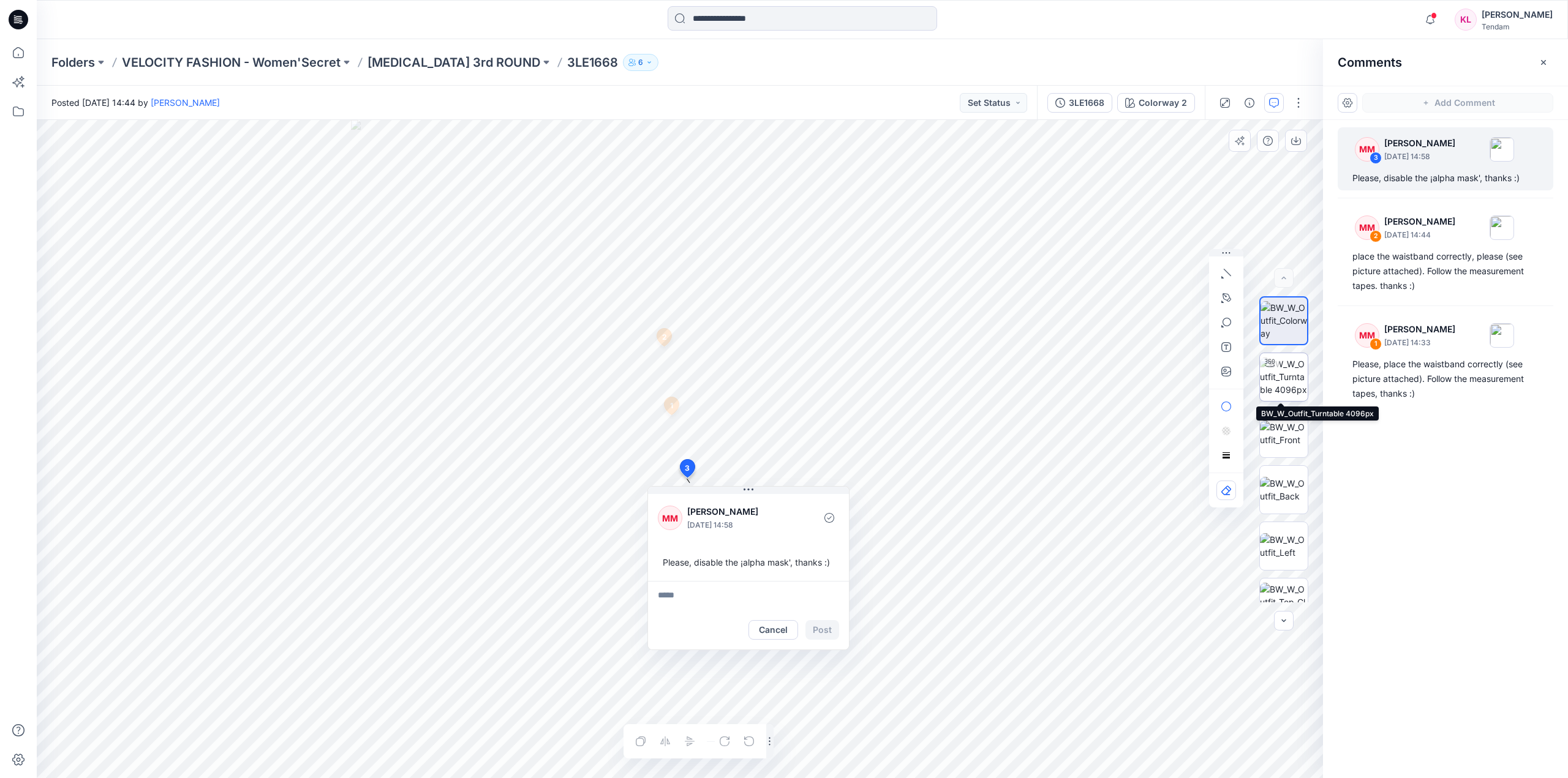
click at [1275, 370] on div at bounding box center [1284, 377] width 49 height 49
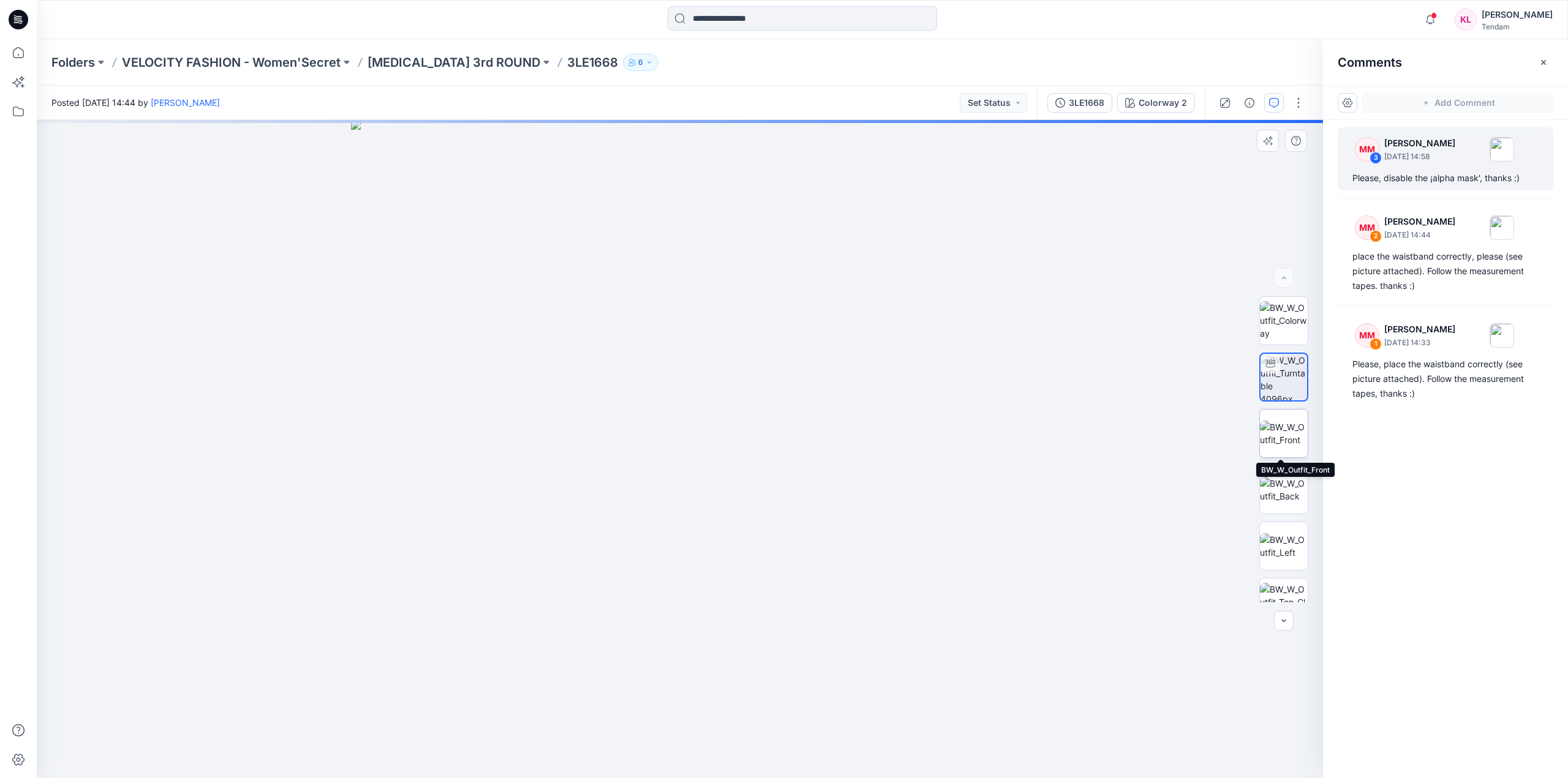
click at [1275, 441] on img at bounding box center [1283, 433] width 47 height 26
click at [1275, 491] on img at bounding box center [1283, 490] width 47 height 26
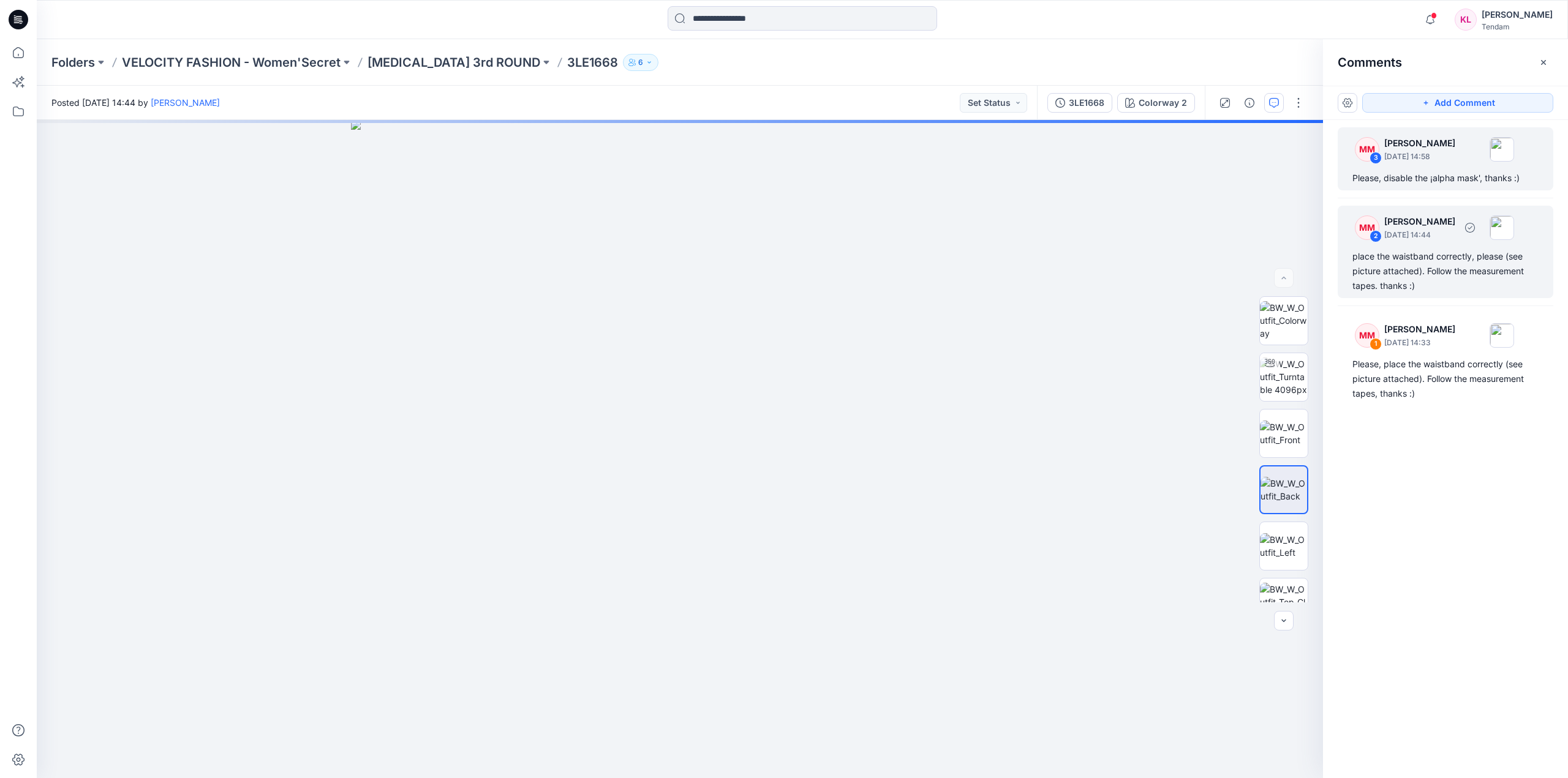
click at [1465, 256] on div "place the waistband correctly, please (see picture attached). Follow the measur…" at bounding box center [1445, 272] width 187 height 44
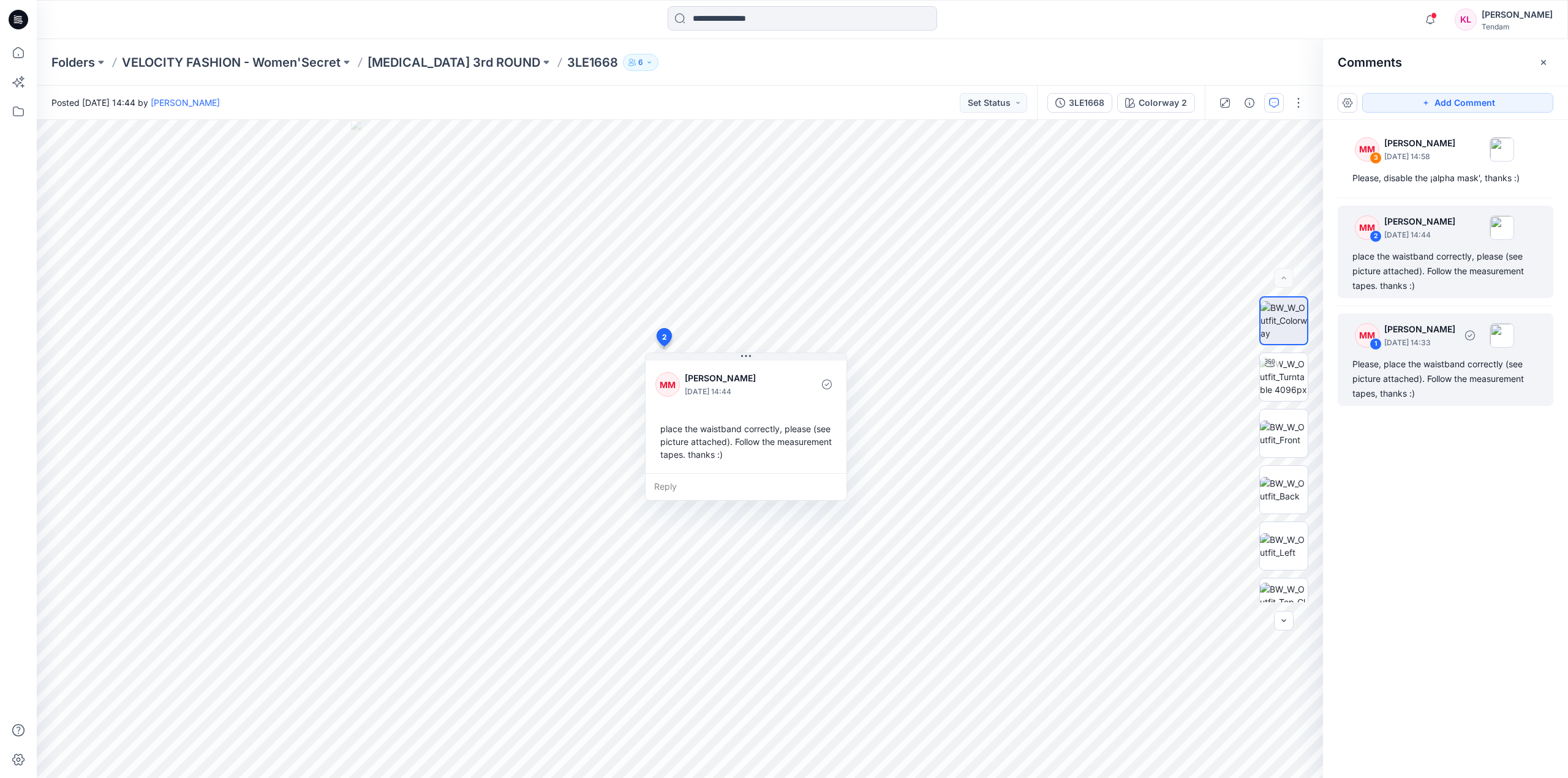
click at [1455, 163] on p "[DATE] 14:33" at bounding box center [1419, 157] width 71 height 13
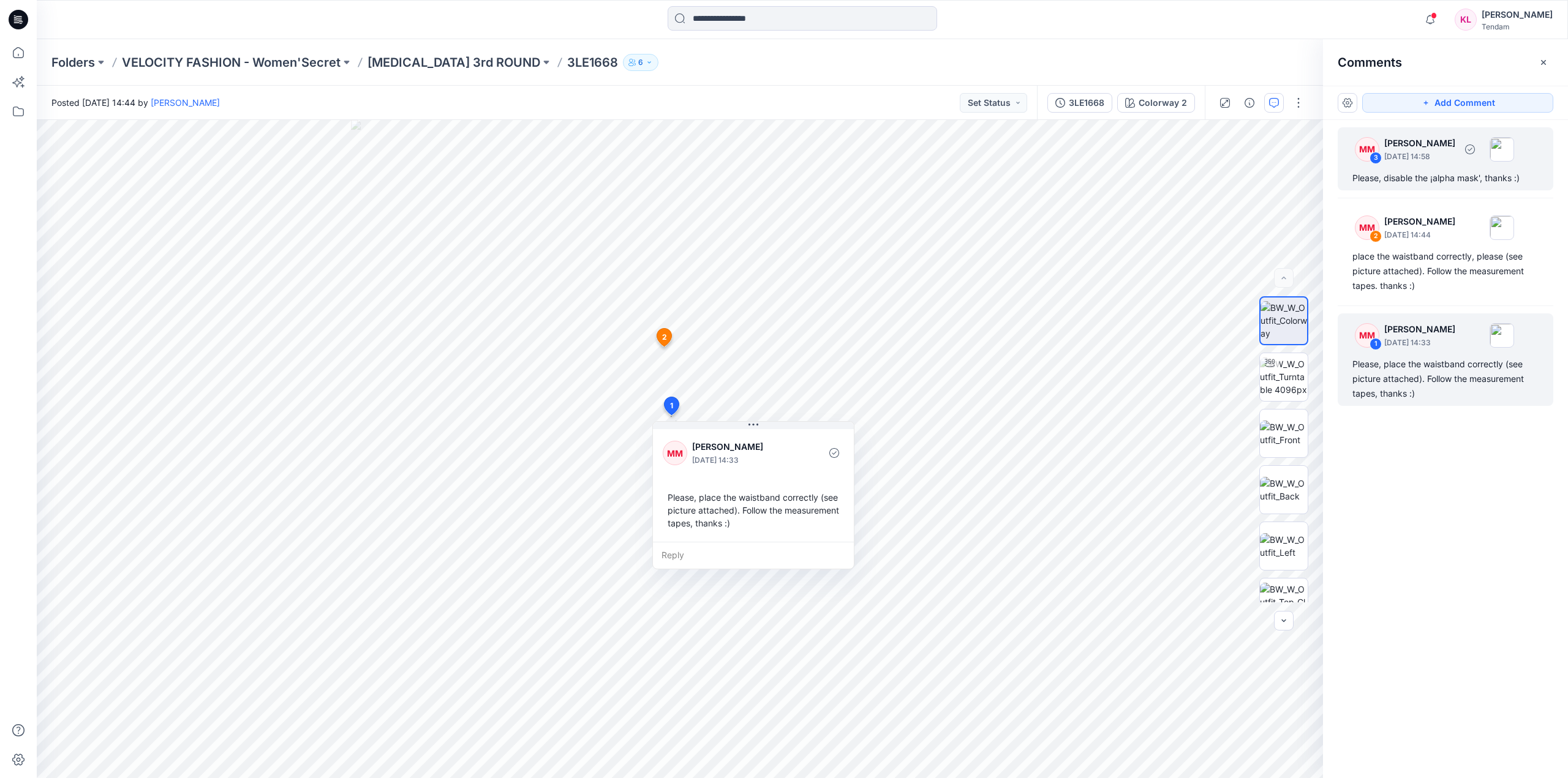
click at [1421, 152] on p "[DATE] 14:58" at bounding box center [1419, 157] width 71 height 13
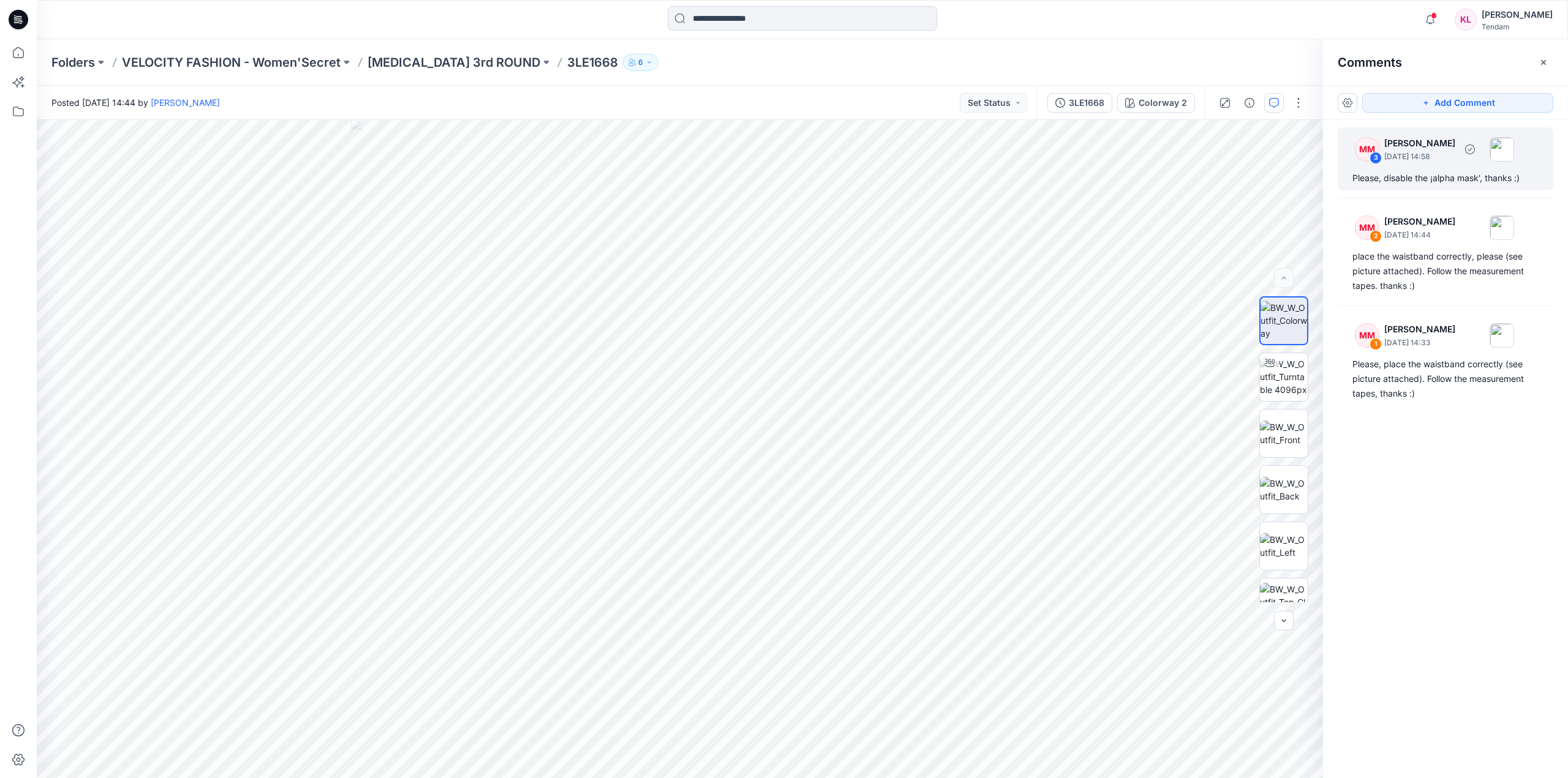
click at [1440, 146] on p "[PERSON_NAME]" at bounding box center [1419, 143] width 71 height 14
click at [1376, 157] on div "3" at bounding box center [1376, 158] width 13 height 13
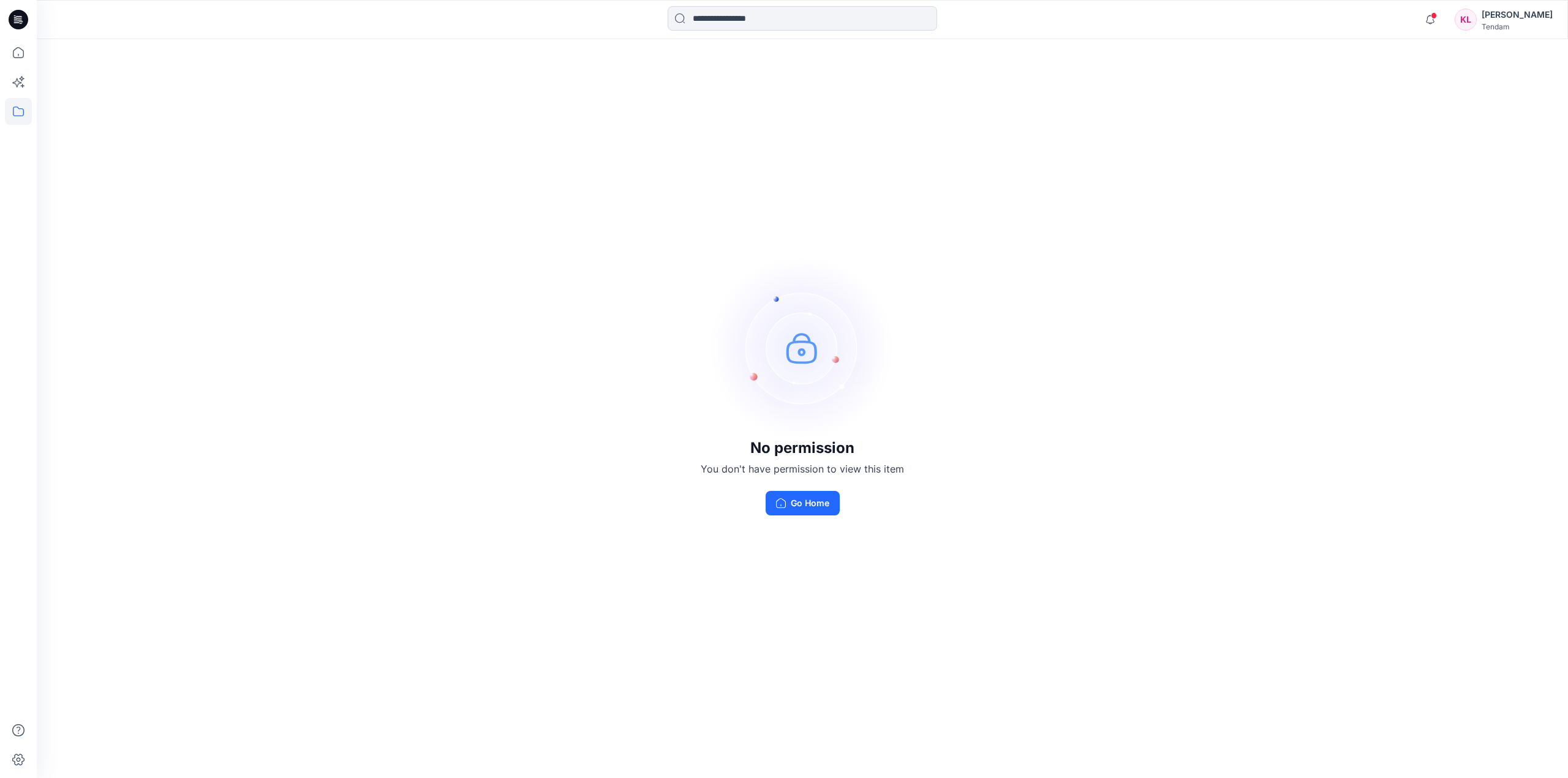
click at [17, 104] on icon at bounding box center [18, 111] width 27 height 27
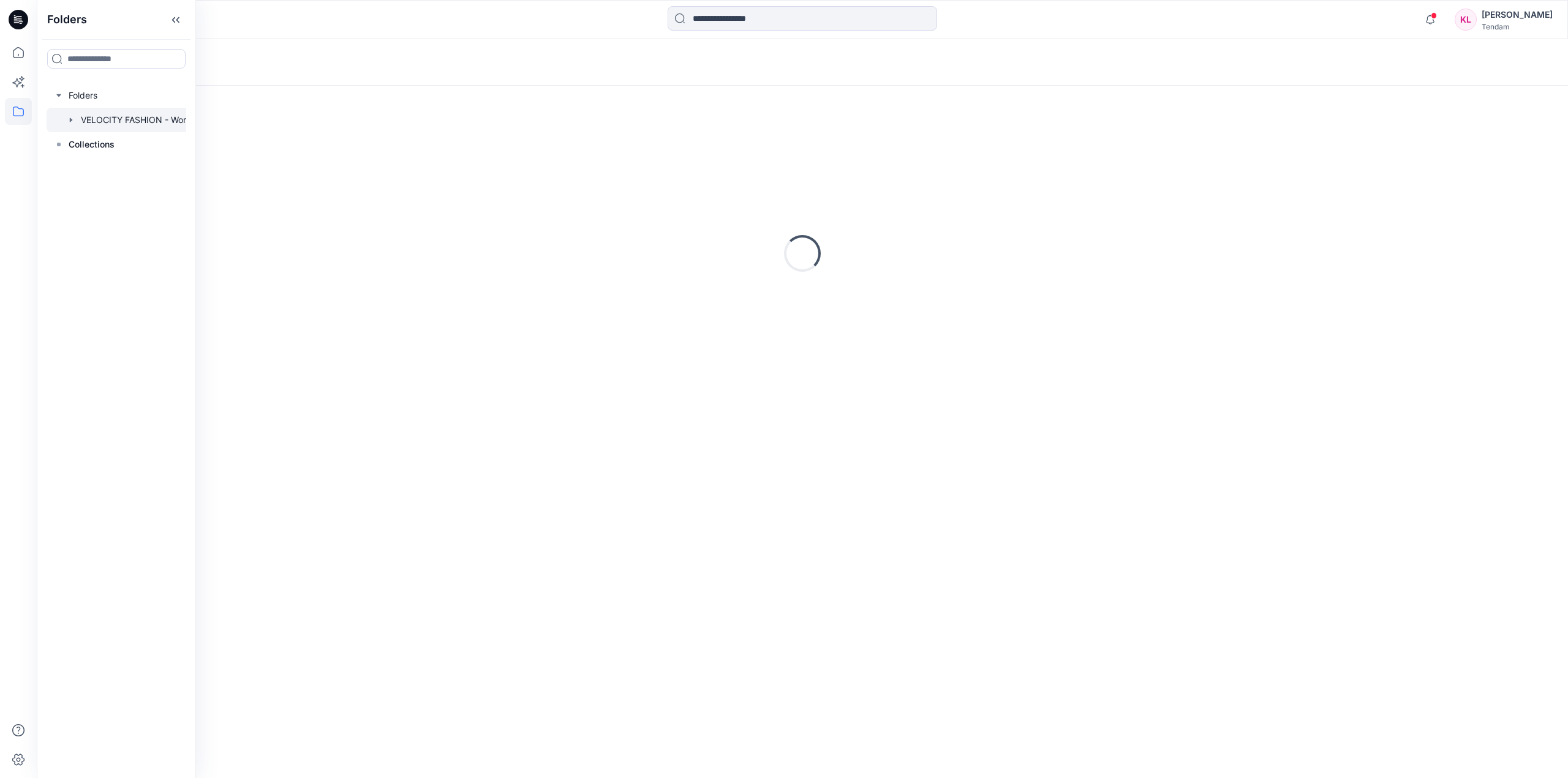
click at [146, 118] on div at bounding box center [131, 120] width 171 height 24
click at [289, 160] on p "[MEDICAL_DATA] 3rd ROUND" at bounding box center [233, 157] width 310 height 17
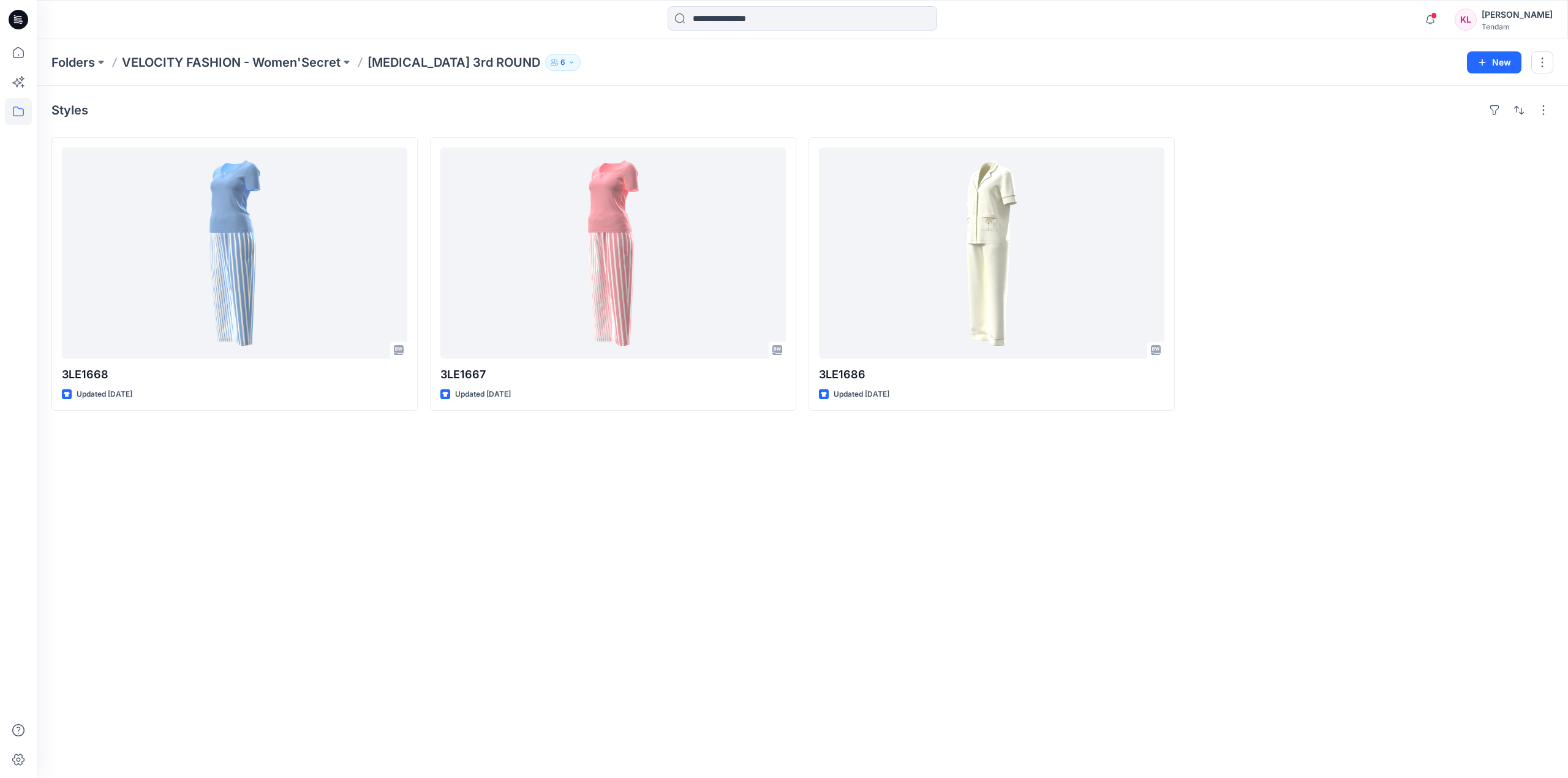
click at [743, 662] on div "Styles 3LE1668 Updated 5 days ago 3LE1667 Updated 6 days ago 3LE1686 Updated 6 …" at bounding box center [802, 432] width 1531 height 693
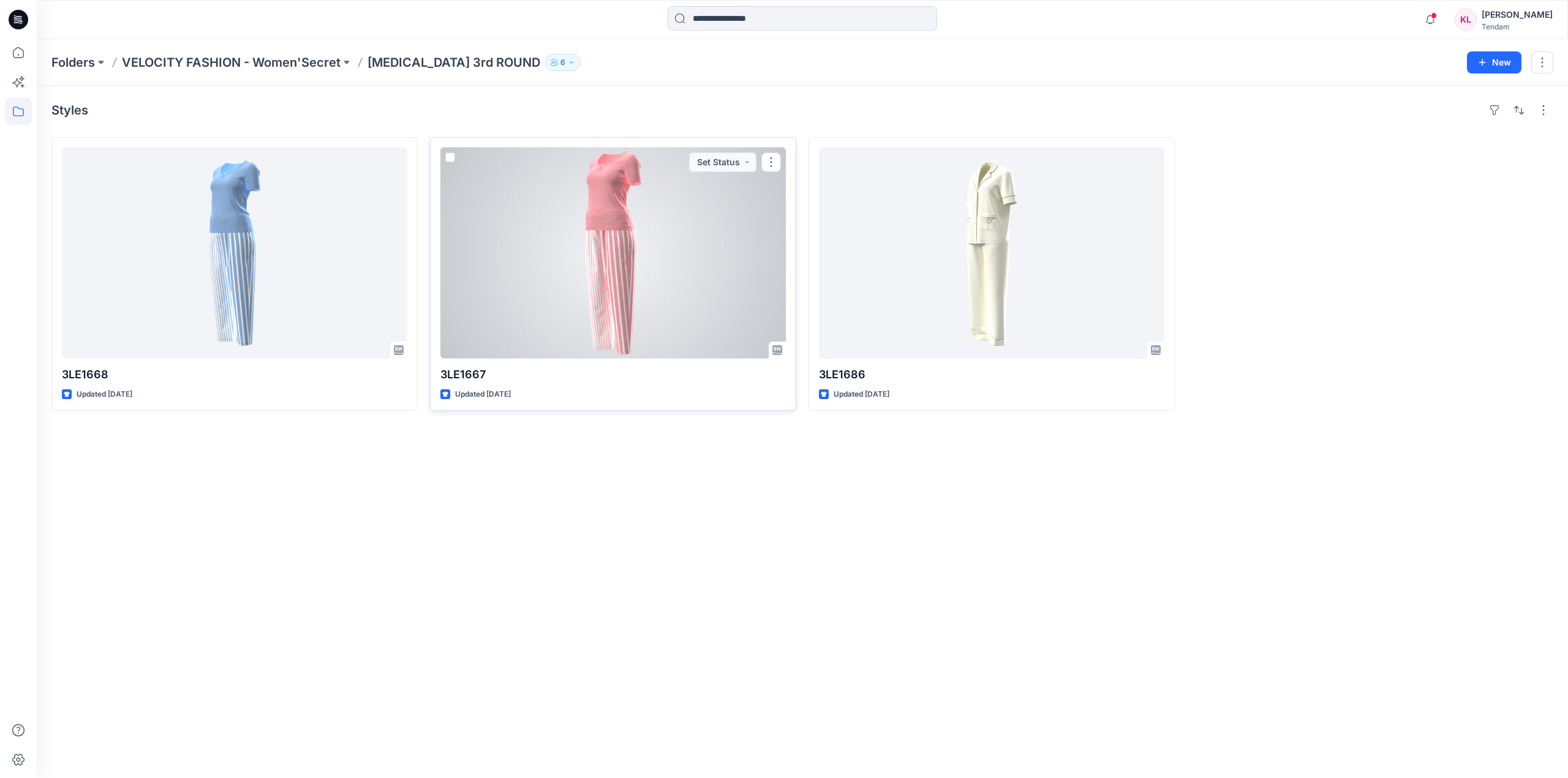
click at [649, 248] on div at bounding box center [613, 253] width 345 height 212
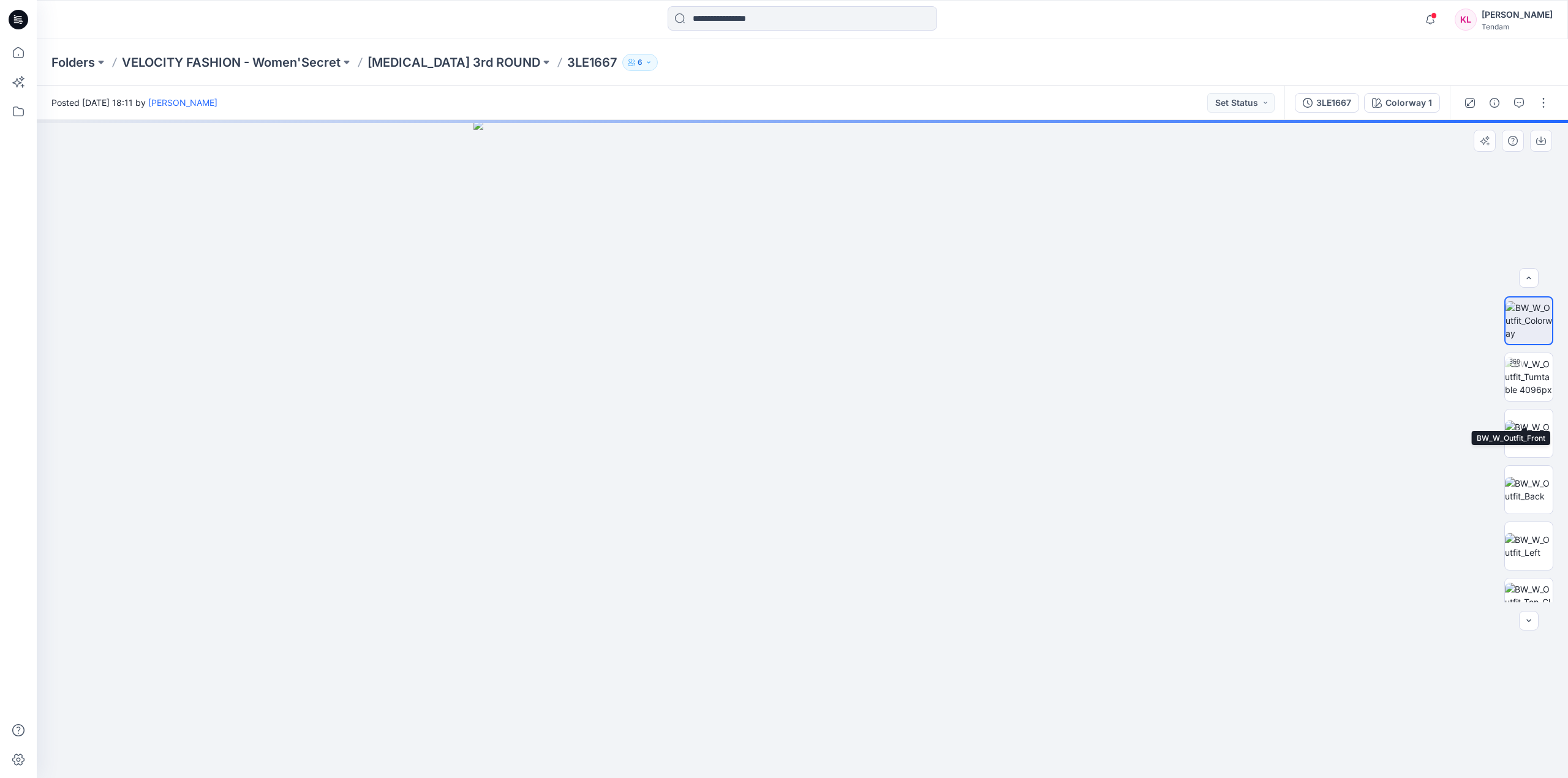
scroll to position [81, 0]
click at [1442, 17] on icon "button" at bounding box center [1430, 19] width 23 height 24
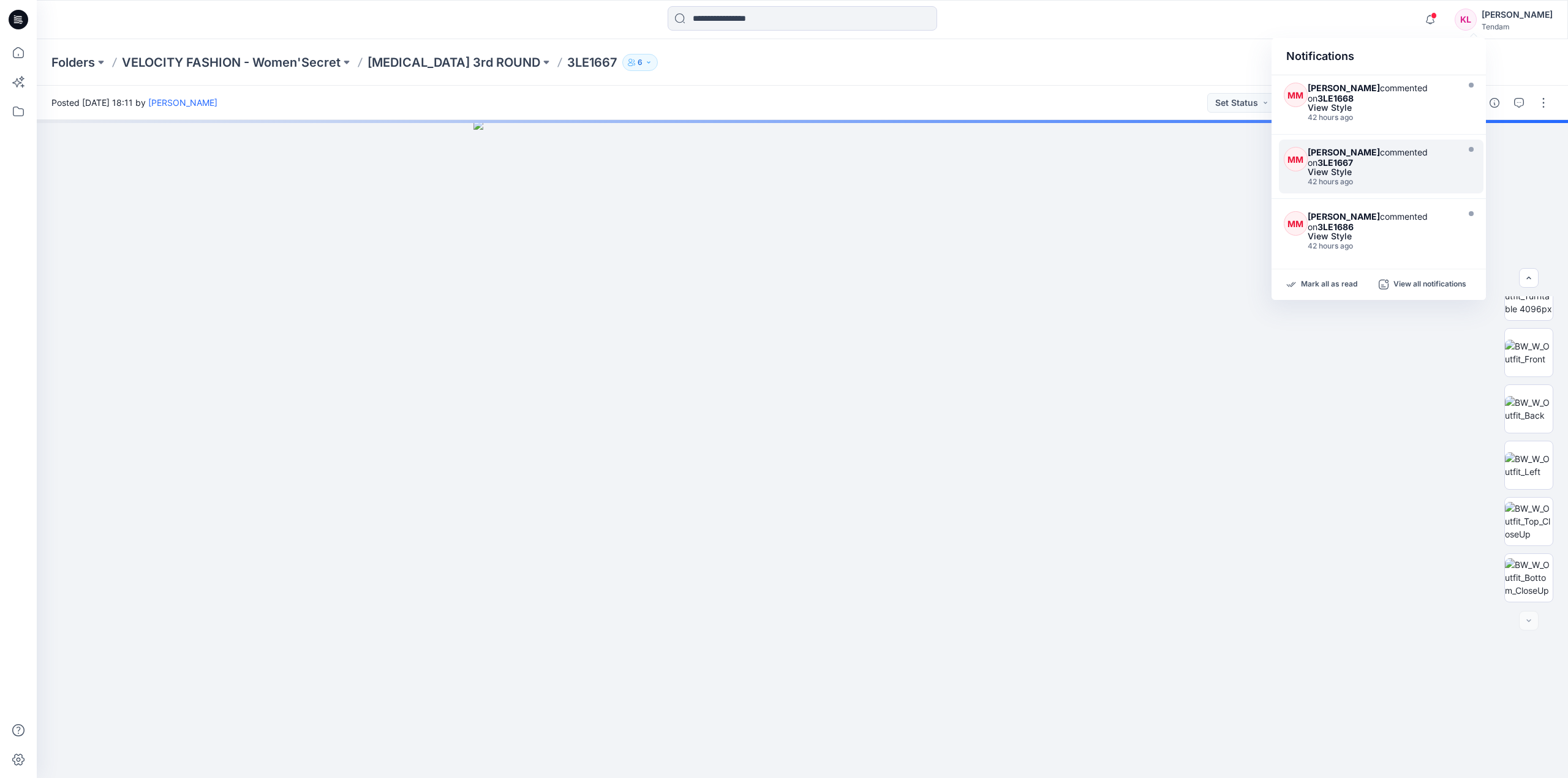
click at [1408, 175] on div "View Style" at bounding box center [1381, 172] width 147 height 9
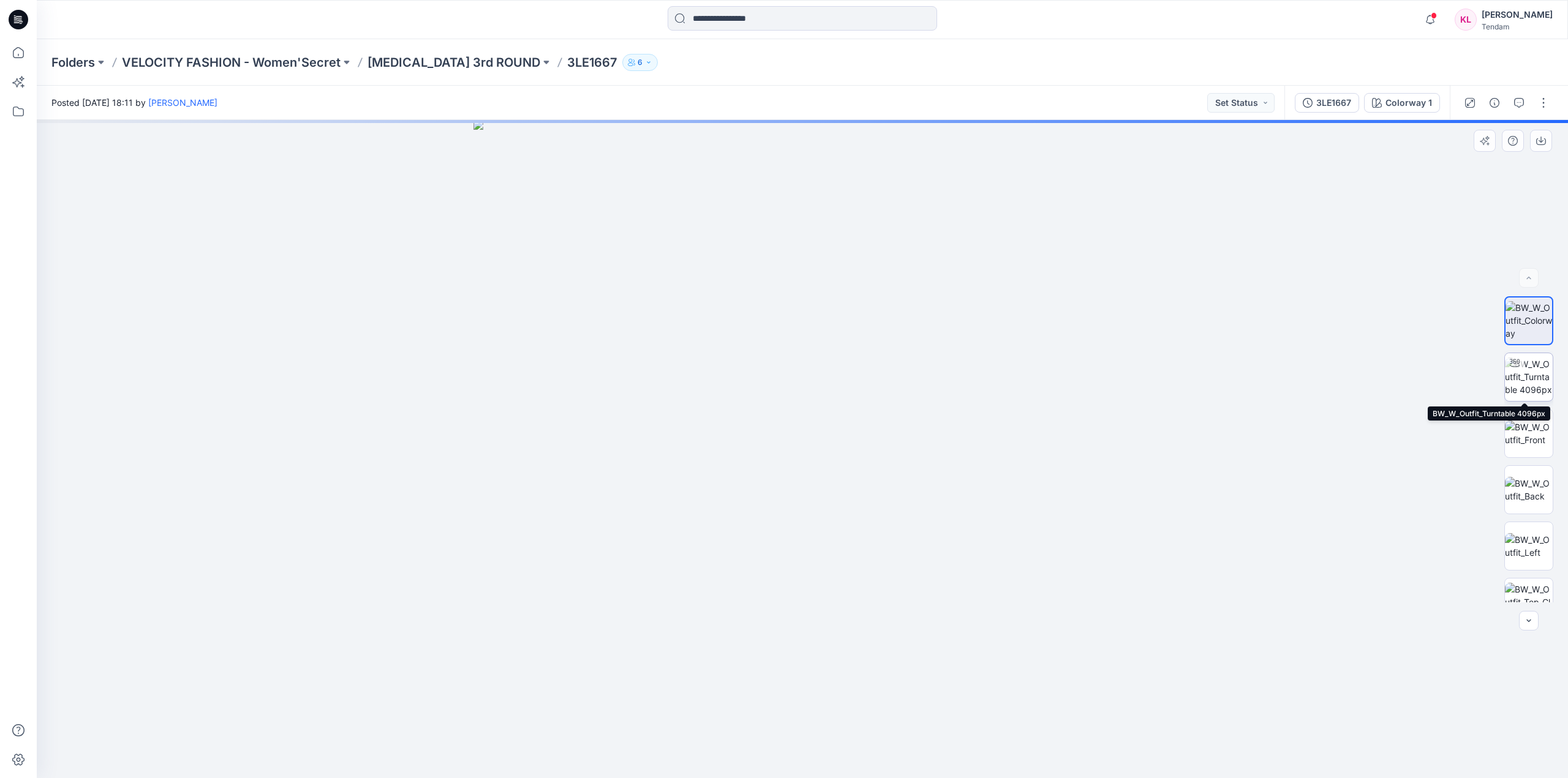
click at [1536, 367] on img at bounding box center [1528, 377] width 47 height 39
click at [1536, 430] on img at bounding box center [1528, 433] width 47 height 26
click at [1532, 313] on img at bounding box center [1528, 321] width 47 height 39
click at [1520, 435] on img at bounding box center [1528, 433] width 47 height 26
click at [1523, 499] on img at bounding box center [1528, 490] width 47 height 26
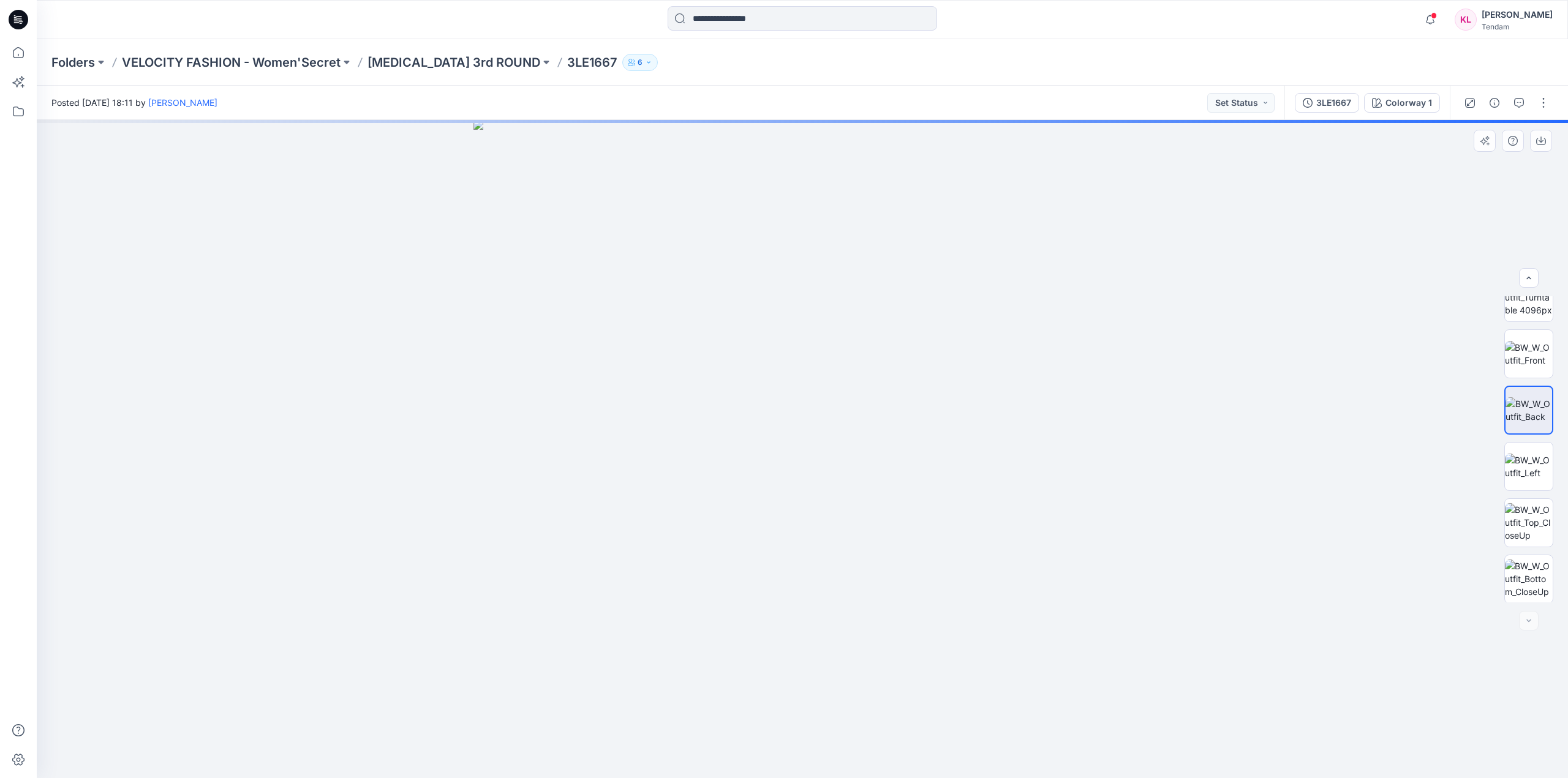
scroll to position [81, 0]
click at [1536, 460] on img at bounding box center [1528, 465] width 47 height 26
click at [1535, 512] on img at bounding box center [1528, 522] width 47 height 39
click at [1520, 572] on img at bounding box center [1528, 578] width 47 height 39
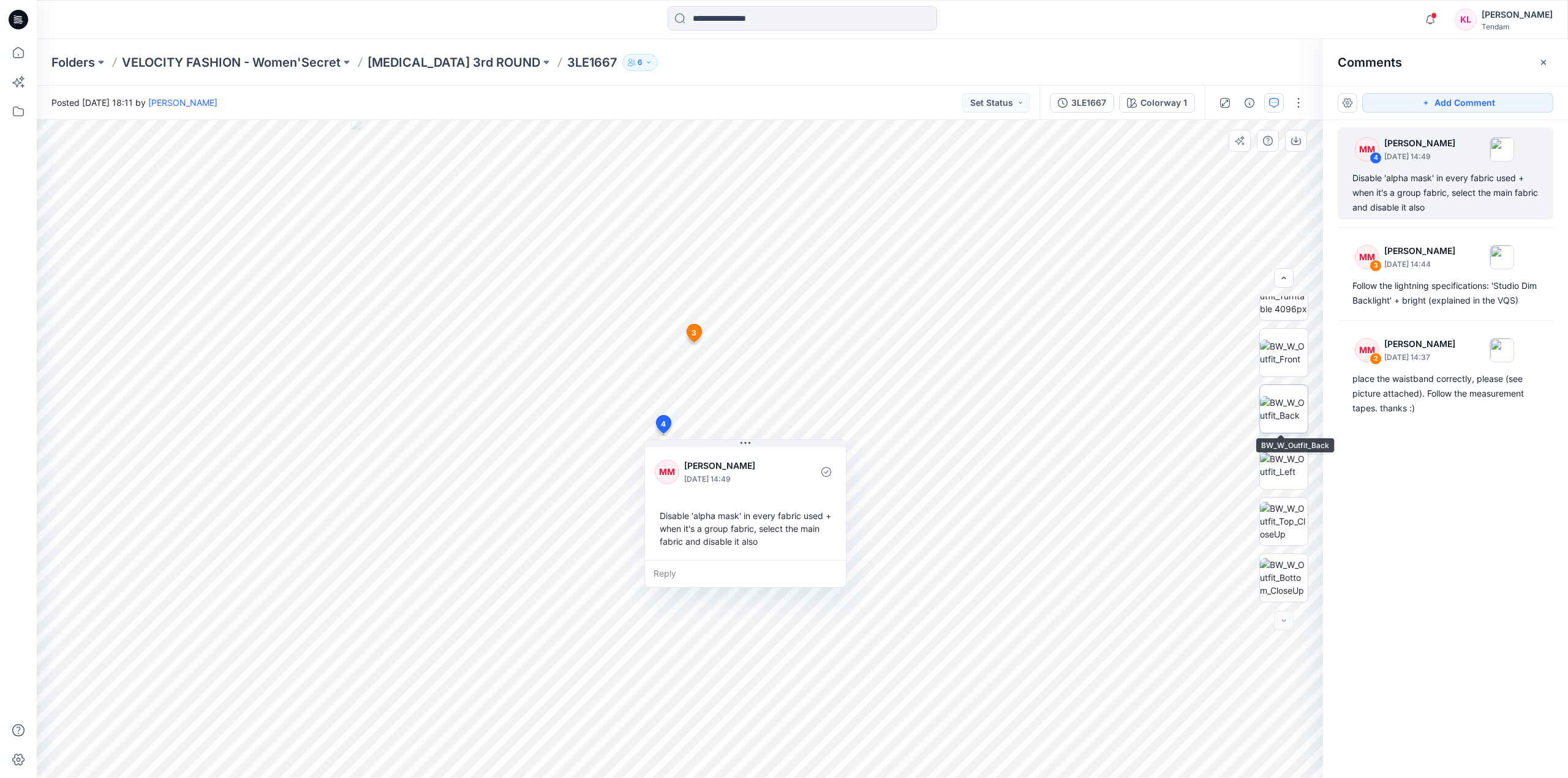
click at [1292, 410] on img at bounding box center [1283, 409] width 47 height 26
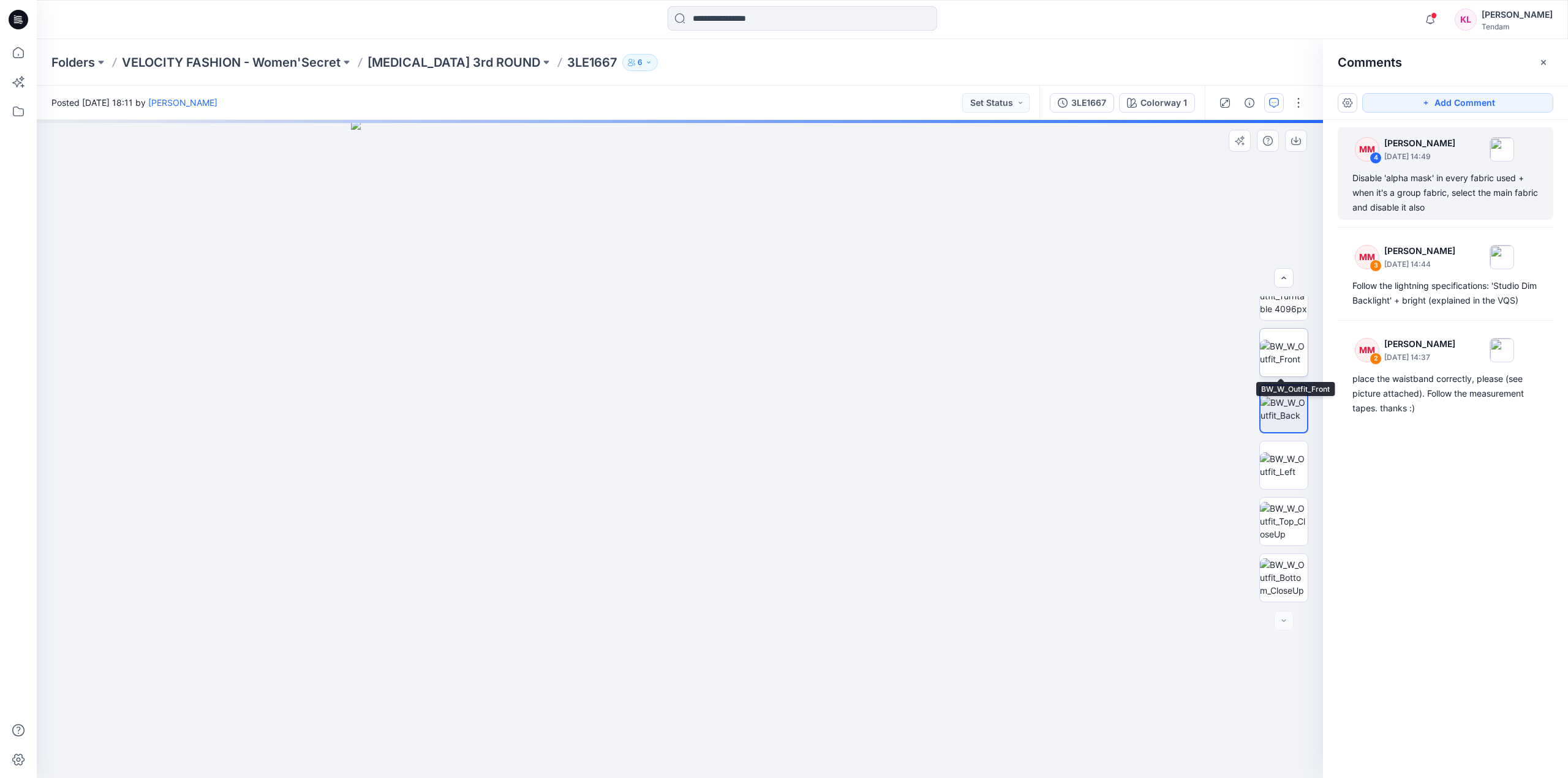
click at [1292, 360] on img at bounding box center [1283, 353] width 47 height 26
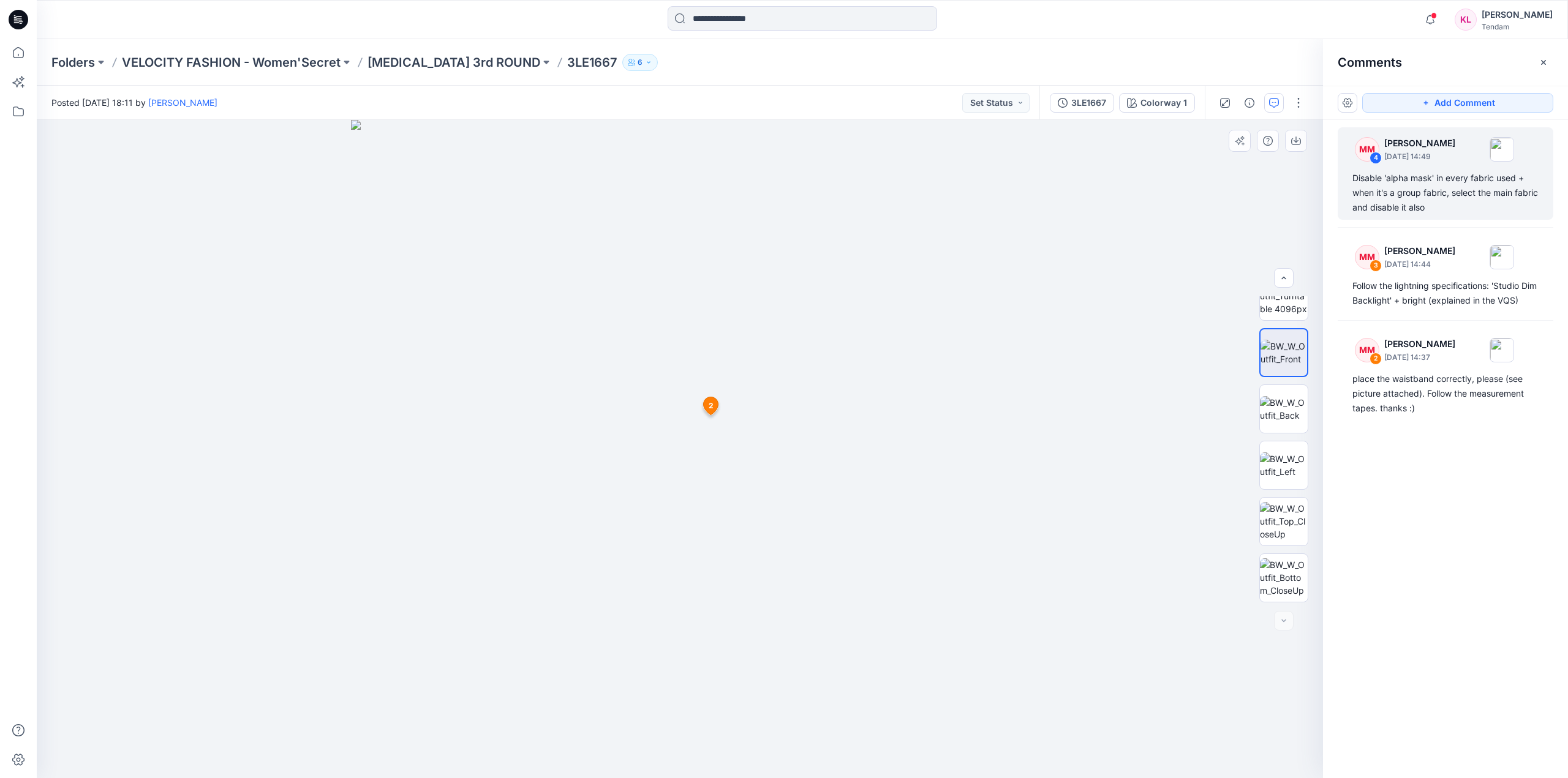
click at [716, 408] on icon at bounding box center [711, 406] width 15 height 17
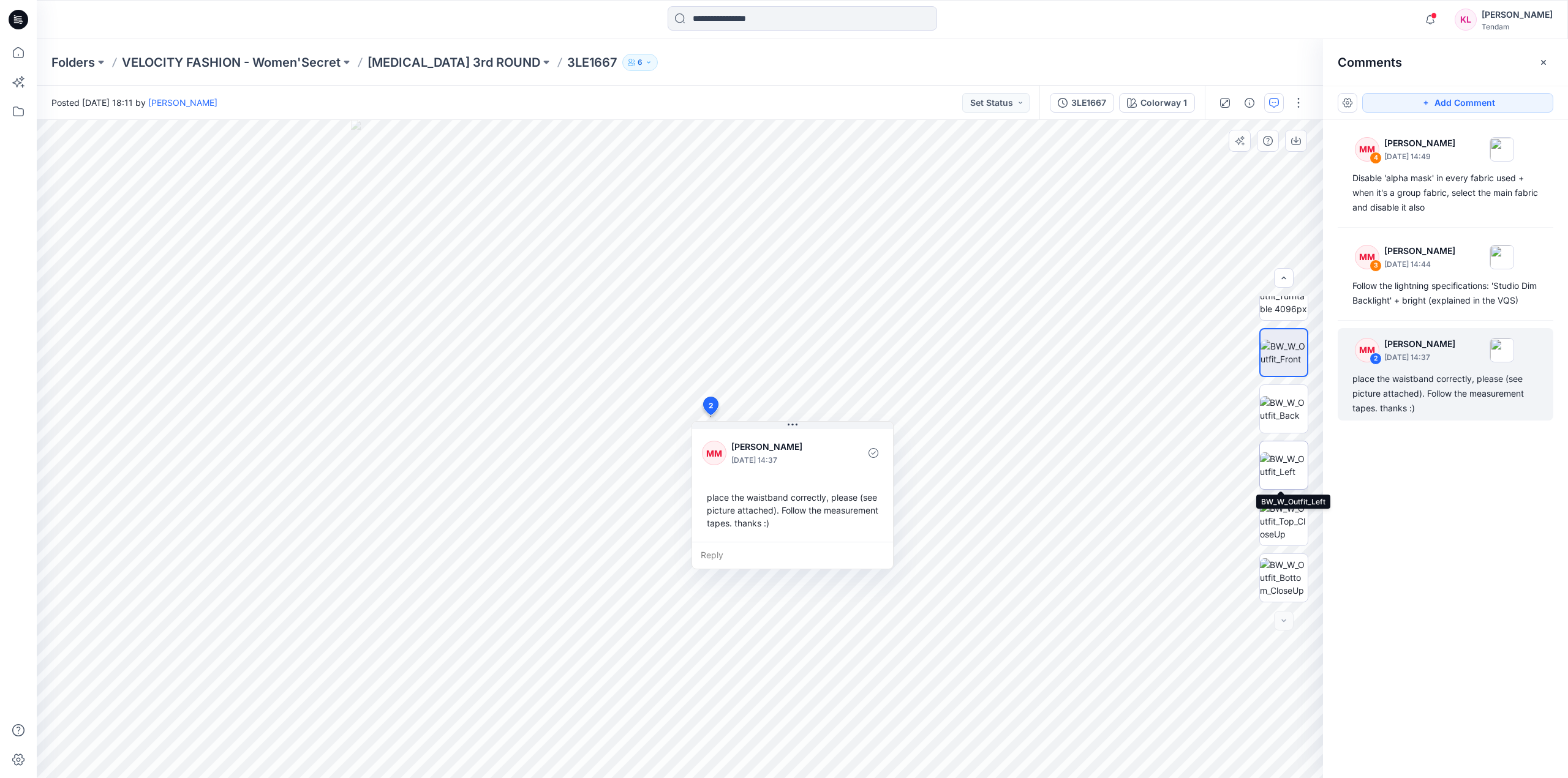
click at [1292, 464] on img at bounding box center [1283, 465] width 47 height 26
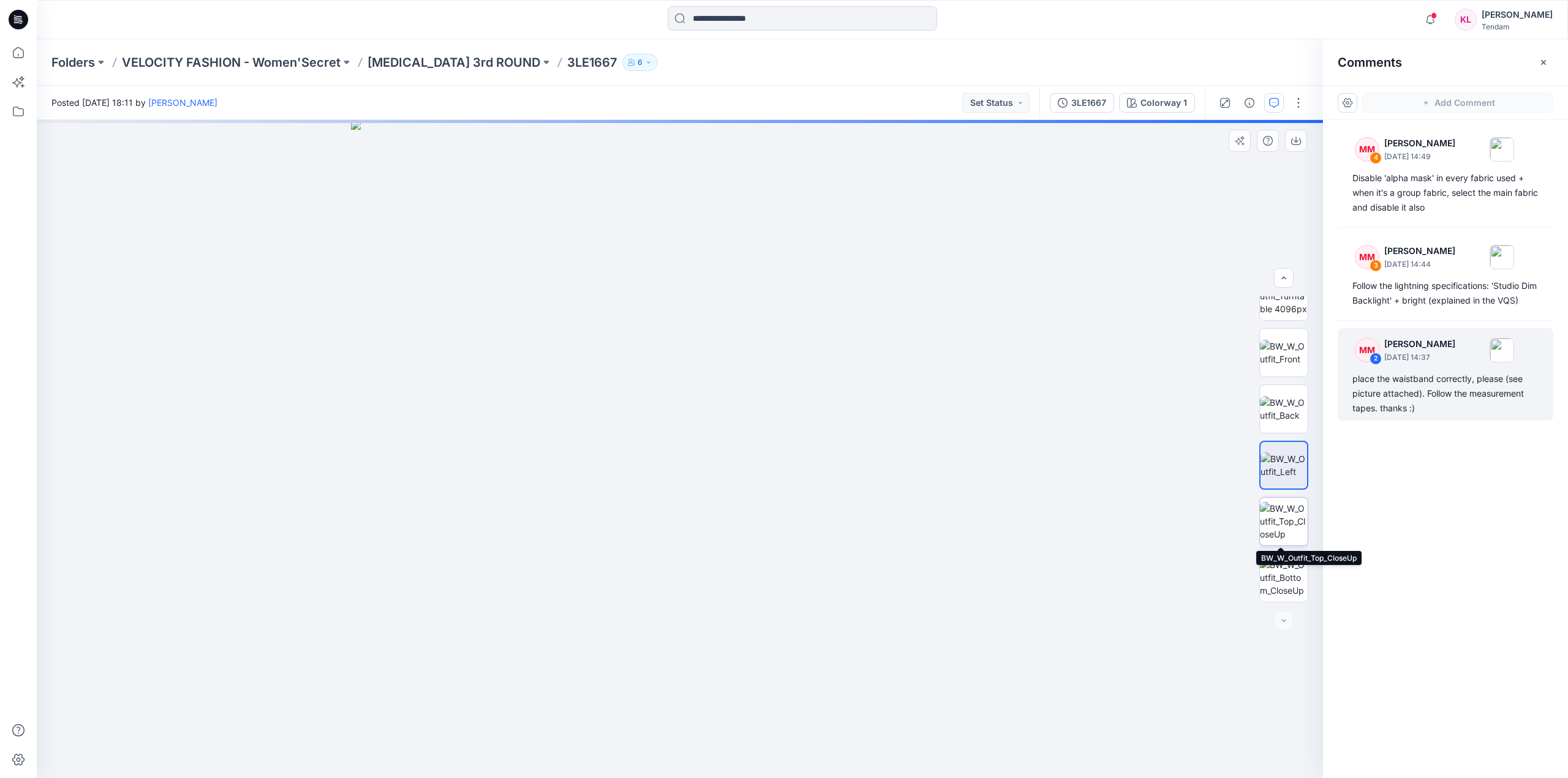
click at [1281, 525] on img at bounding box center [1283, 522] width 47 height 39
click at [1287, 581] on img at bounding box center [1283, 578] width 47 height 39
click at [1271, 347] on img at bounding box center [1283, 353] width 47 height 26
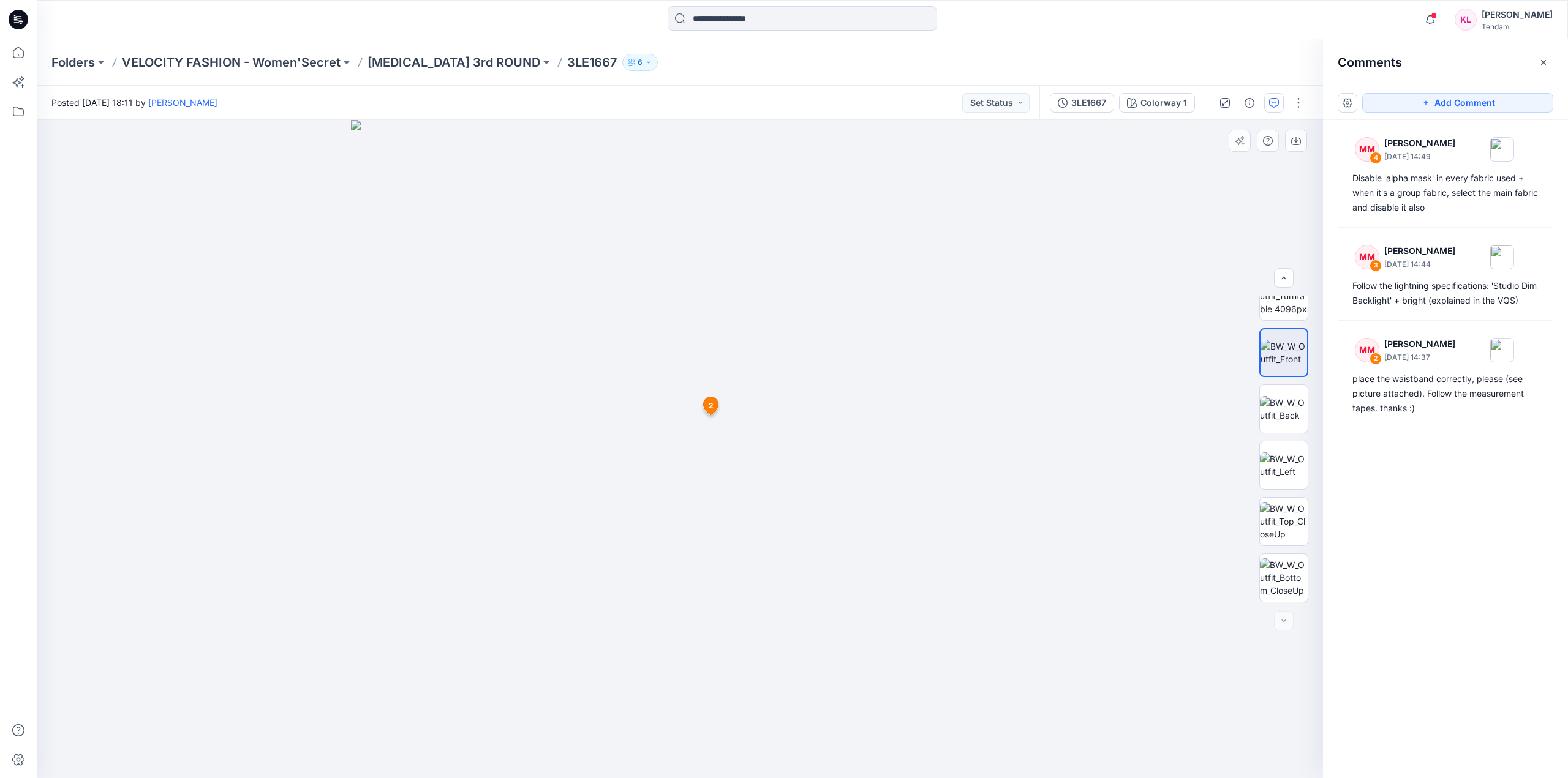
click at [711, 405] on span "2" at bounding box center [711, 405] width 5 height 11
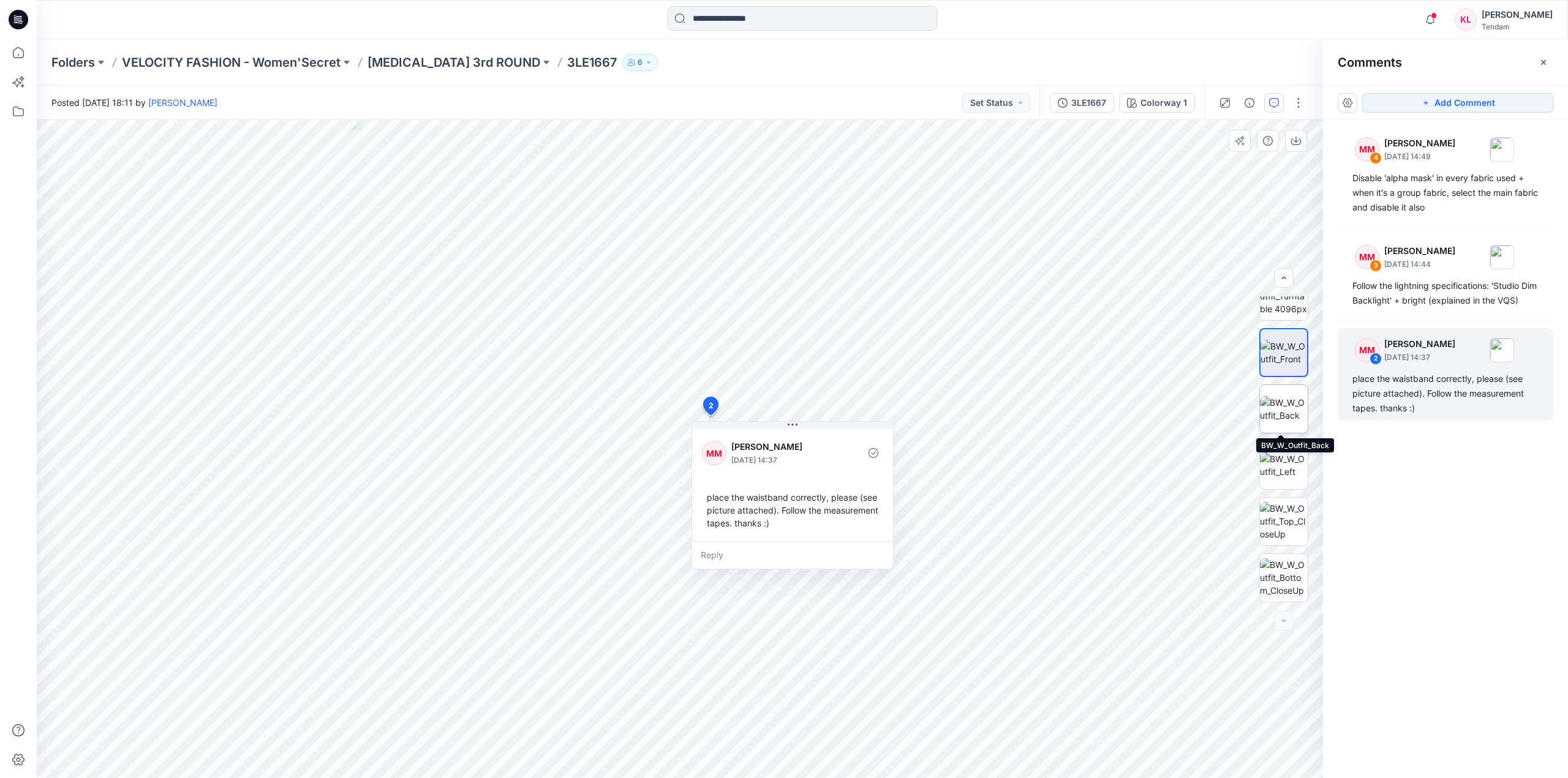
click at [1278, 405] on img at bounding box center [1283, 409] width 47 height 26
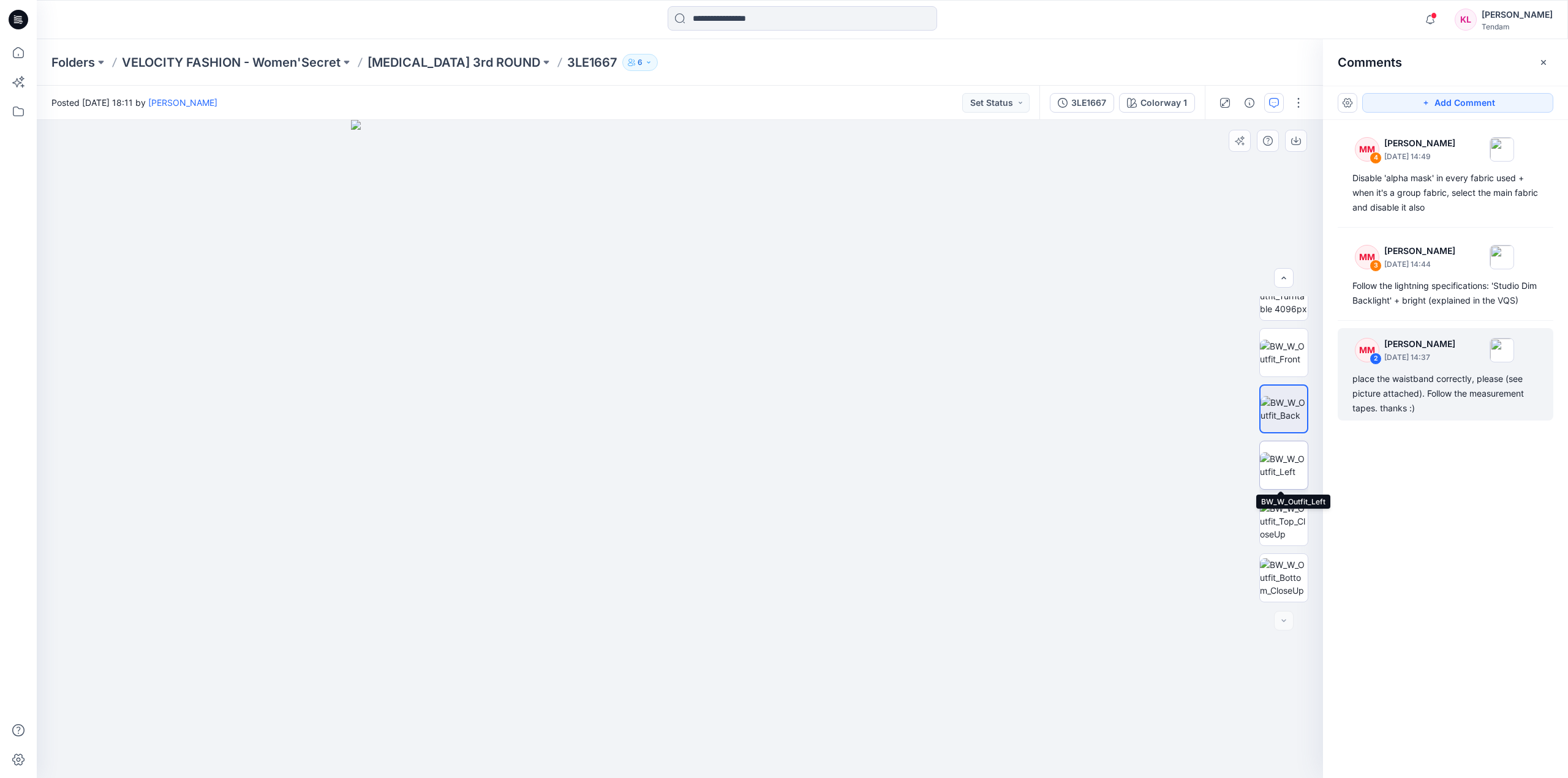
click at [1291, 475] on img at bounding box center [1283, 465] width 47 height 26
click at [1282, 521] on img at bounding box center [1283, 522] width 47 height 39
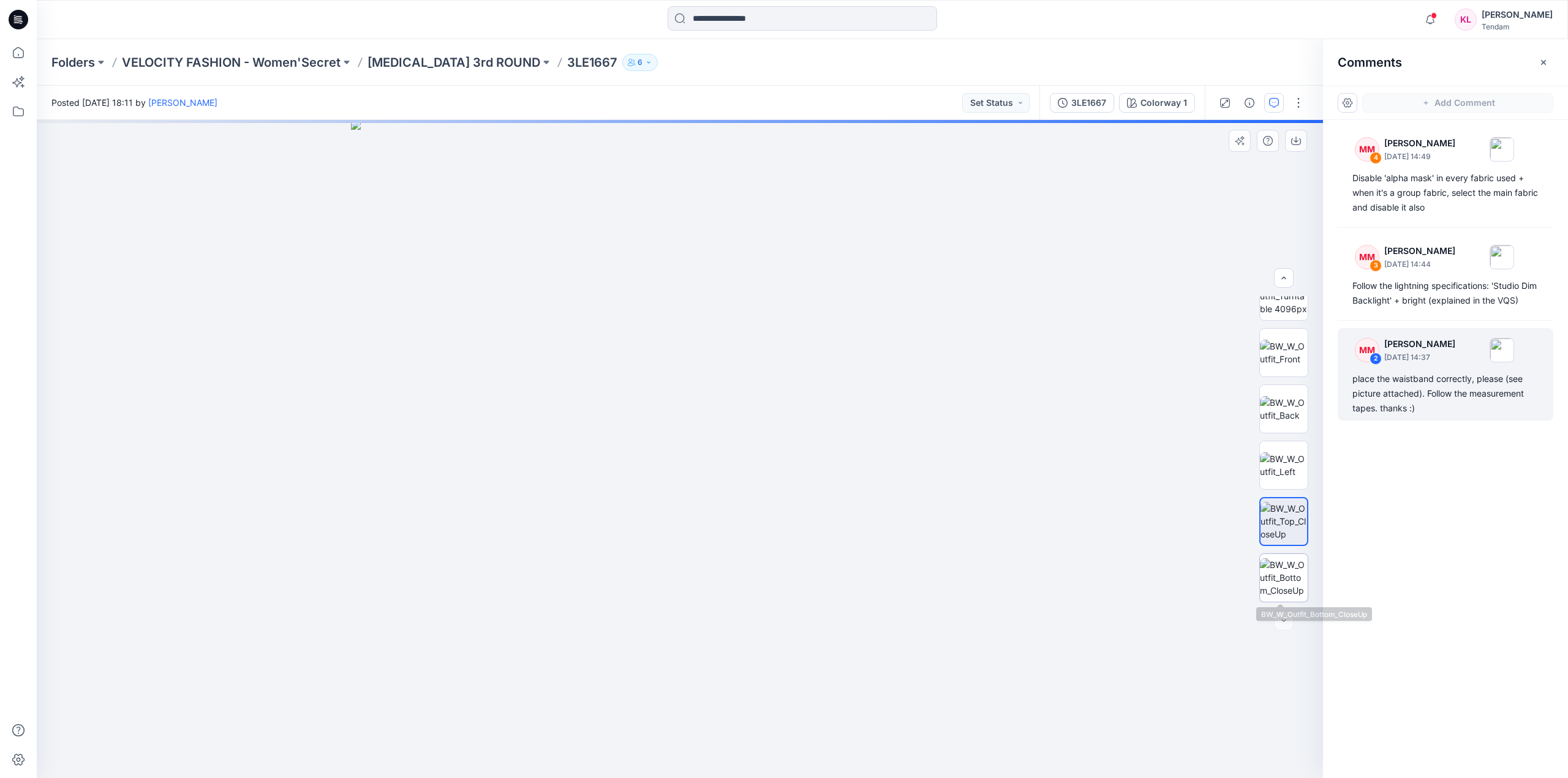
click at [1284, 577] on img at bounding box center [1283, 578] width 47 height 39
click at [1375, 358] on div "2" at bounding box center [1376, 359] width 13 height 13
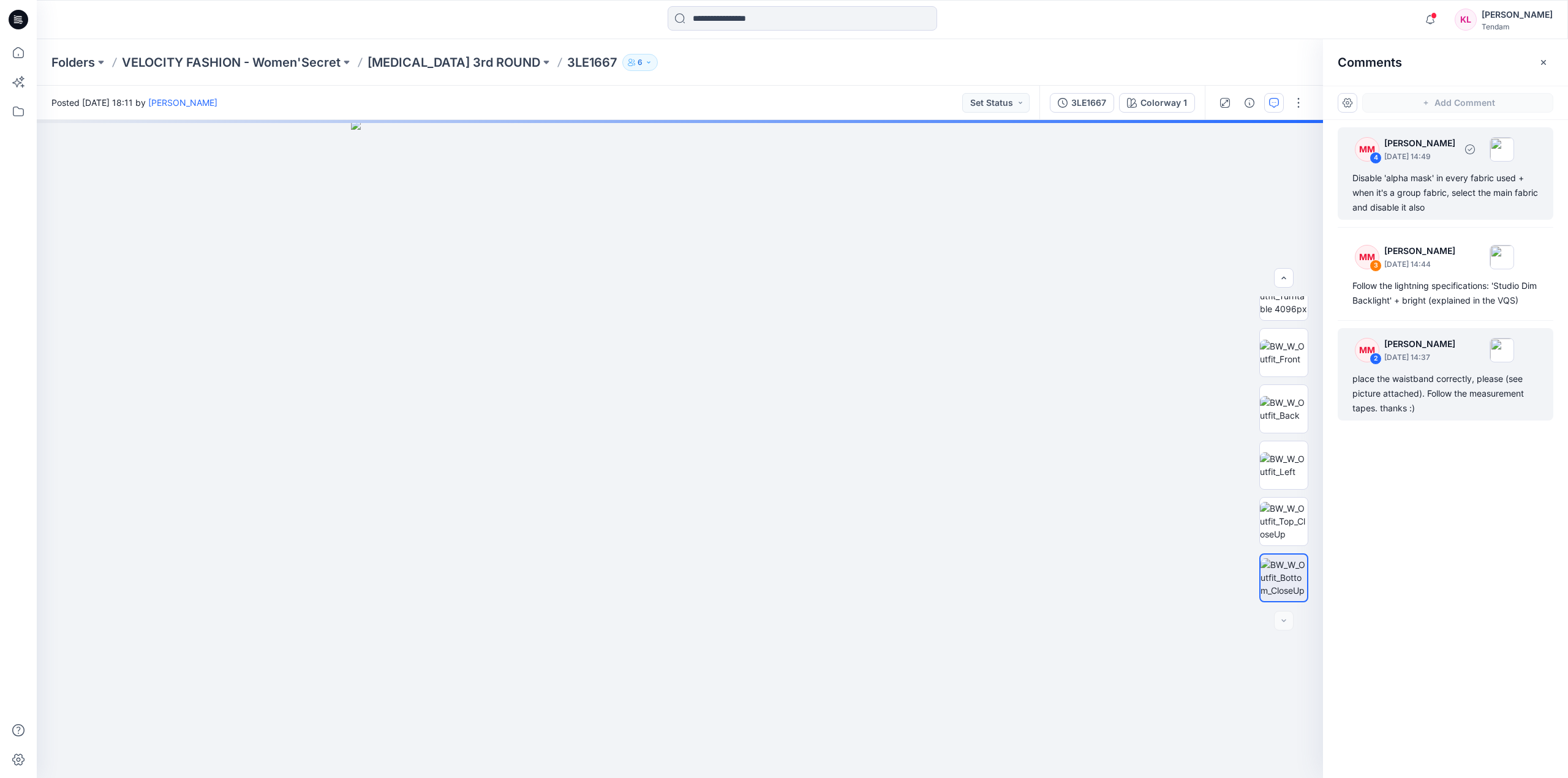
click at [1379, 155] on div "4" at bounding box center [1376, 158] width 13 height 13
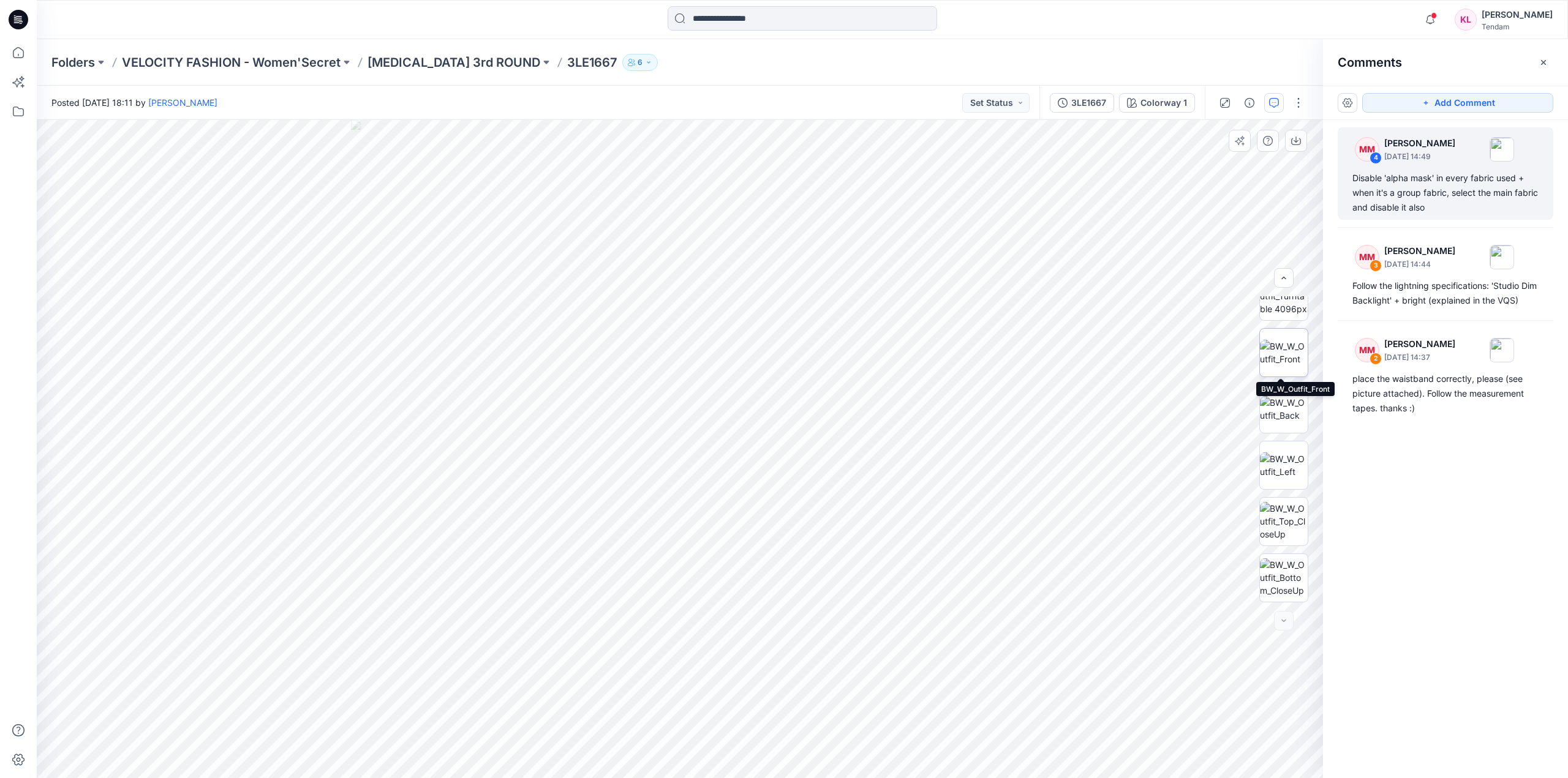
click at [1291, 346] on img at bounding box center [1283, 353] width 47 height 26
click at [711, 404] on span "2" at bounding box center [711, 405] width 5 height 11
